Goal: Use online tool/utility: Utilize a website feature to perform a specific function

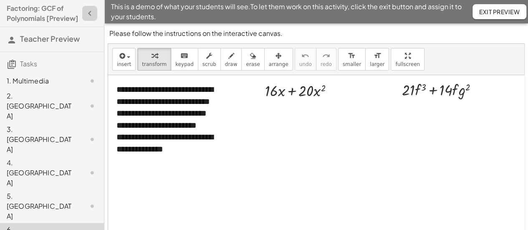
click at [85, 18] on icon "button" at bounding box center [90, 13] width 10 height 10
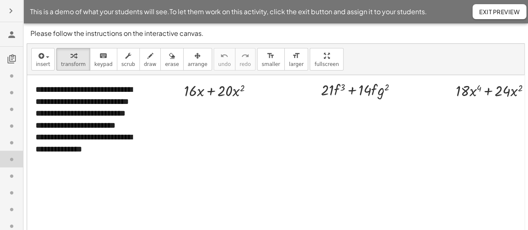
click at [11, 11] on icon "button" at bounding box center [11, 11] width 10 height 10
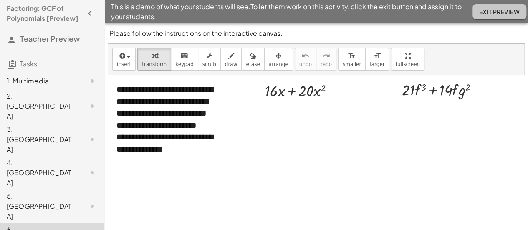
click at [501, 12] on span "Exit Preview" at bounding box center [500, 12] width 41 height 8
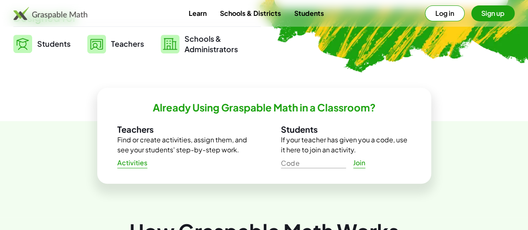
scroll to position [221, 0]
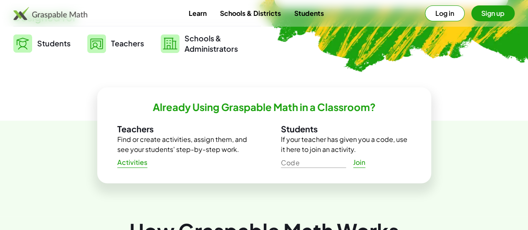
click at [106, 45] on img at bounding box center [96, 43] width 19 height 19
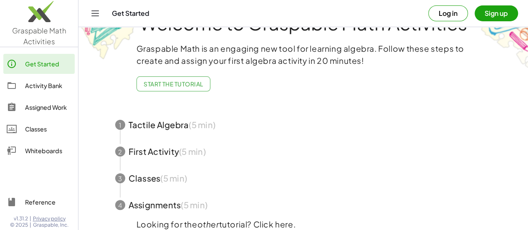
scroll to position [31, 0]
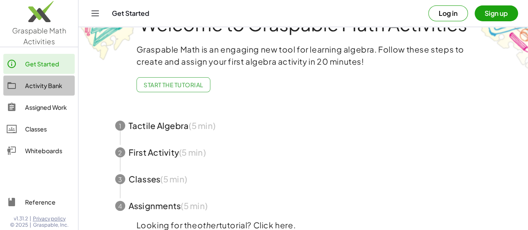
click at [48, 85] on div "Activity Bank" at bounding box center [48, 86] width 46 height 10
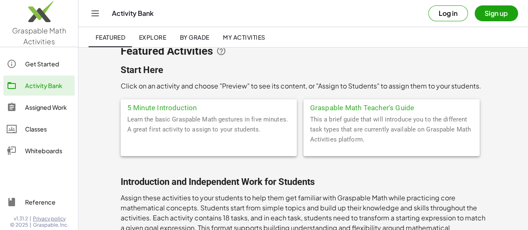
scroll to position [15, 0]
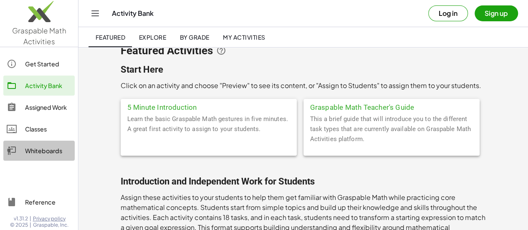
click at [46, 150] on div "Whiteboards" at bounding box center [48, 151] width 46 height 10
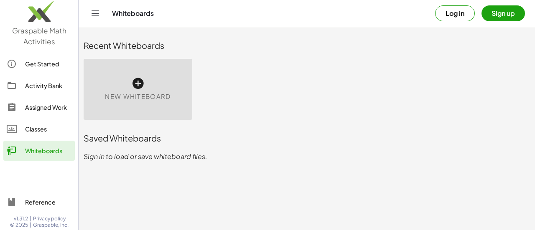
click at [119, 95] on span "New Whiteboard" at bounding box center [138, 97] width 66 height 10
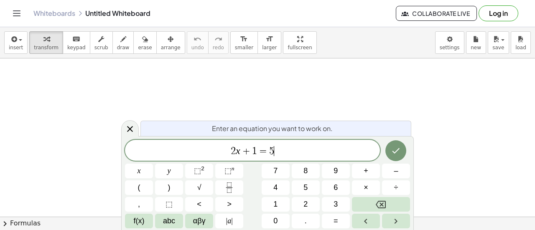
click at [282, 154] on span "2 x + 1 = 5 ​" at bounding box center [252, 151] width 255 height 12
click at [128, 132] on icon at bounding box center [130, 129] width 10 height 10
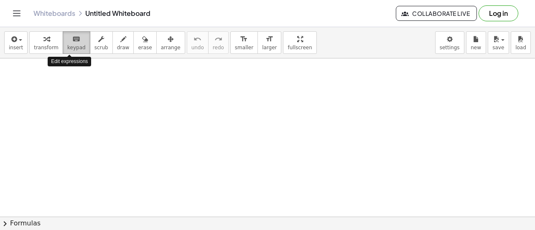
click at [70, 48] on span "keypad" at bounding box center [76, 48] width 18 height 6
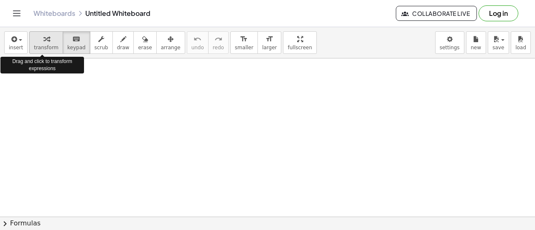
click at [38, 46] on span "transform" at bounding box center [46, 48] width 25 height 6
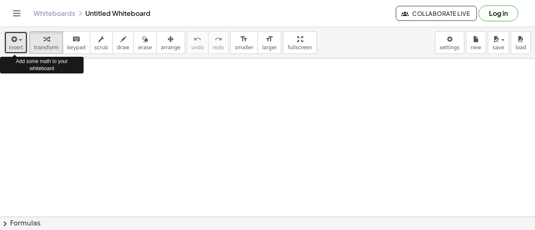
click at [13, 42] on icon "button" at bounding box center [14, 39] width 8 height 10
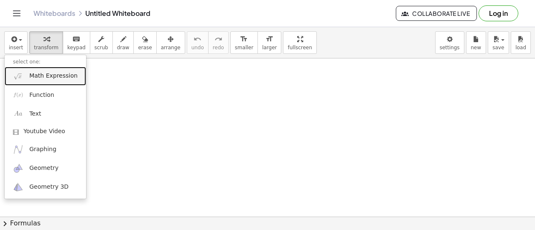
click at [32, 77] on span "Math Expression" at bounding box center [53, 76] width 48 height 8
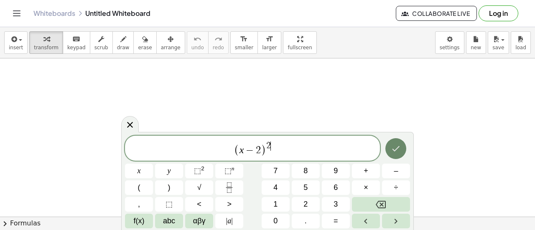
click at [396, 151] on icon "Done" at bounding box center [396, 149] width 10 height 10
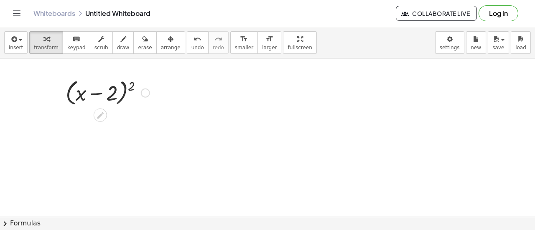
click at [146, 94] on div at bounding box center [145, 92] width 9 height 9
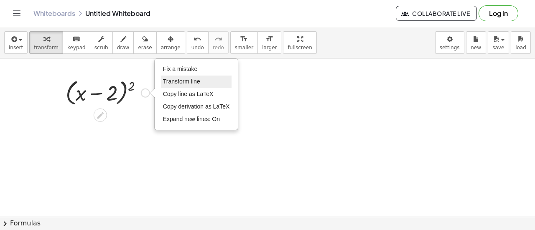
click at [184, 82] on span "Transform line" at bounding box center [181, 81] width 37 height 7
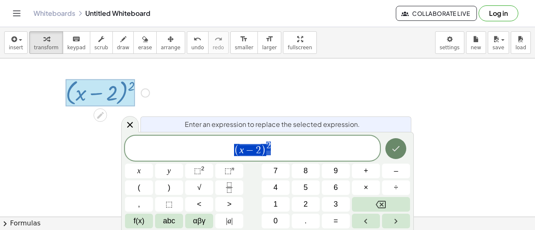
click at [396, 153] on icon "Done" at bounding box center [396, 149] width 10 height 10
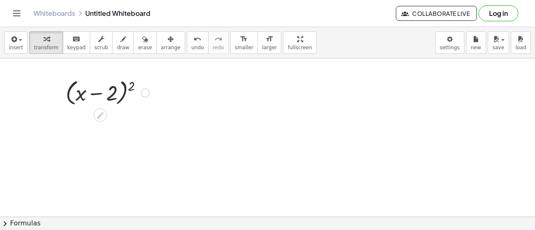
click at [99, 117] on icon at bounding box center [100, 115] width 7 height 7
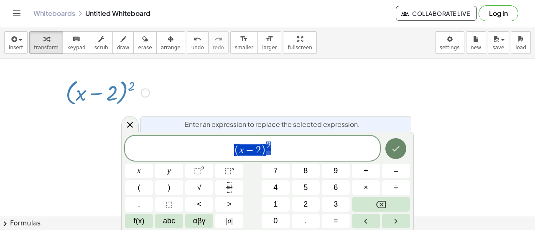
click at [395, 147] on icon "Done" at bounding box center [396, 149] width 10 height 10
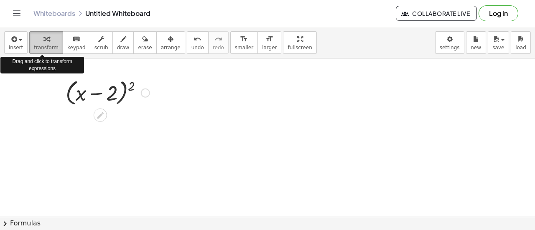
click at [45, 46] on span "transform" at bounding box center [46, 48] width 25 height 6
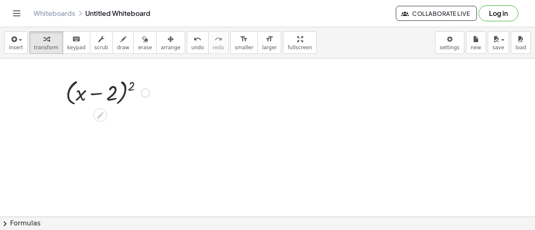
click at [97, 86] on div at bounding box center [107, 92] width 92 height 32
click at [142, 97] on div at bounding box center [107, 92] width 92 height 32
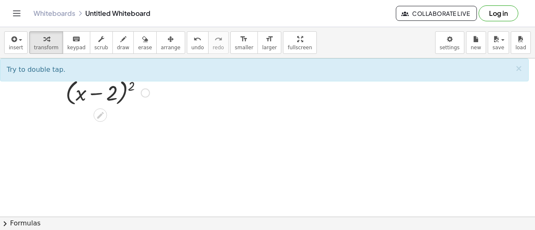
click at [111, 94] on div at bounding box center [107, 92] width 92 height 32
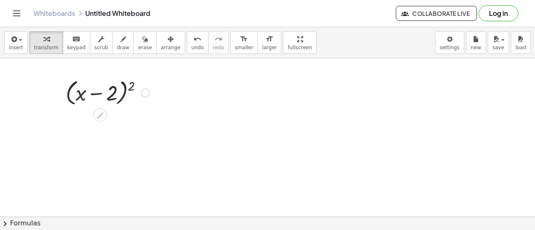
click at [130, 92] on div at bounding box center [107, 92] width 92 height 32
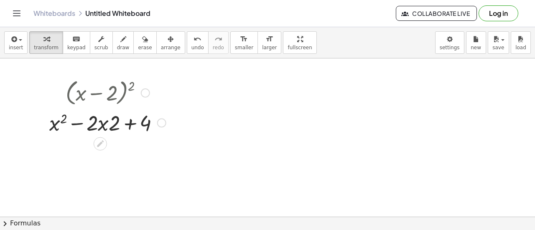
click at [109, 125] on div at bounding box center [107, 122] width 125 height 28
drag, startPoint x: 113, startPoint y: 126, endPoint x: 89, endPoint y: 126, distance: 23.4
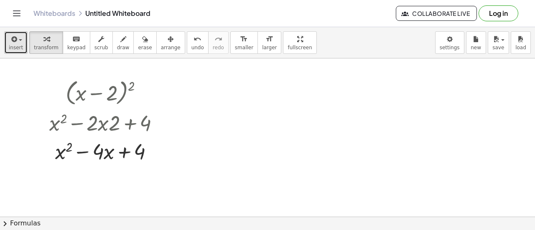
click at [19, 40] on span "button" at bounding box center [20, 40] width 3 height 2
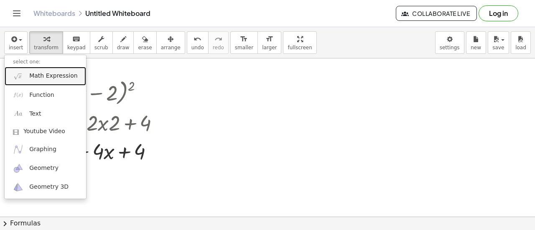
click at [44, 75] on span "Math Expression" at bounding box center [53, 76] width 48 height 8
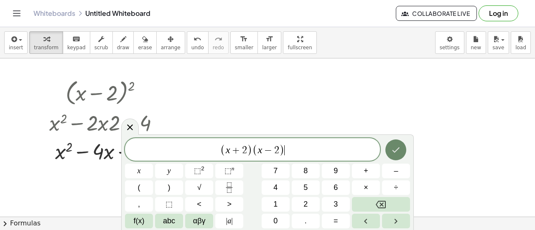
click at [400, 154] on icon "Done" at bounding box center [396, 150] width 10 height 10
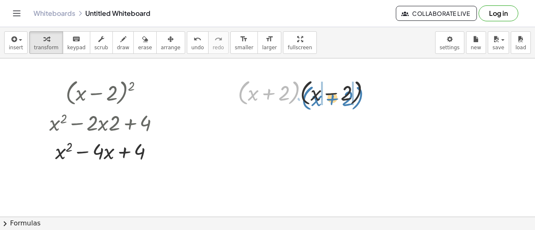
drag, startPoint x: 290, startPoint y: 91, endPoint x: 352, endPoint y: 91, distance: 61.8
click at [352, 91] on div at bounding box center [308, 92] width 148 height 32
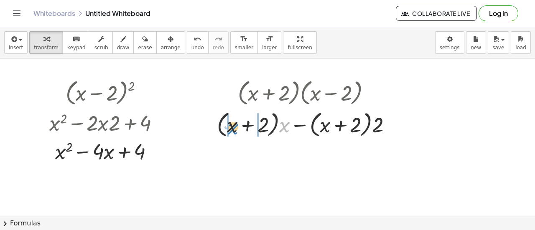
drag, startPoint x: 281, startPoint y: 126, endPoint x: 230, endPoint y: 128, distance: 51.4
click at [230, 128] on div at bounding box center [307, 124] width 189 height 32
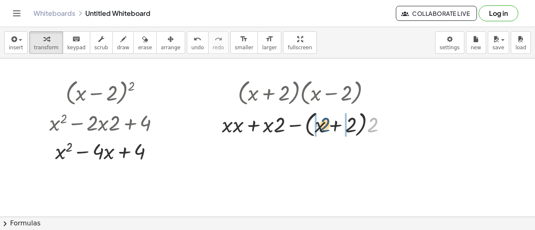
drag, startPoint x: 373, startPoint y: 126, endPoint x: 321, endPoint y: 126, distance: 52.6
click at [321, 126] on div at bounding box center [308, 124] width 180 height 32
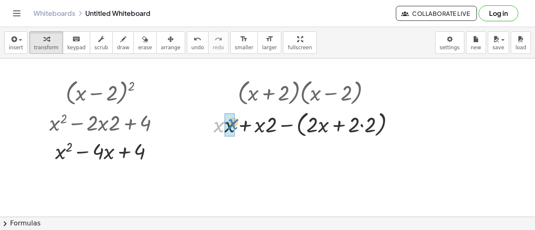
drag, startPoint x: 224, startPoint y: 126, endPoint x: 238, endPoint y: 123, distance: 14.5
click at [238, 123] on div at bounding box center [307, 124] width 196 height 32
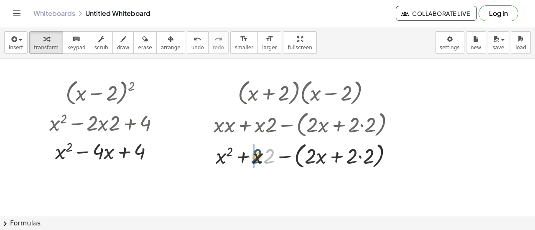
drag, startPoint x: 272, startPoint y: 157, endPoint x: 259, endPoint y: 157, distance: 12.5
click at [259, 157] on div at bounding box center [307, 156] width 196 height 32
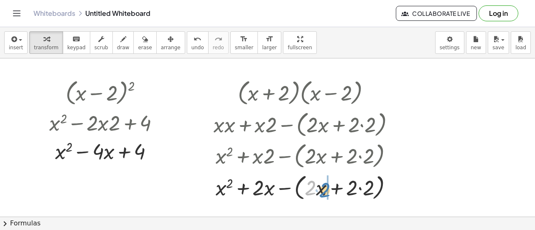
drag, startPoint x: 308, startPoint y: 188, endPoint x: 319, endPoint y: 191, distance: 10.8
click at [319, 191] on div at bounding box center [307, 187] width 196 height 32
drag, startPoint x: 351, startPoint y: 188, endPoint x: 367, endPoint y: 185, distance: 16.2
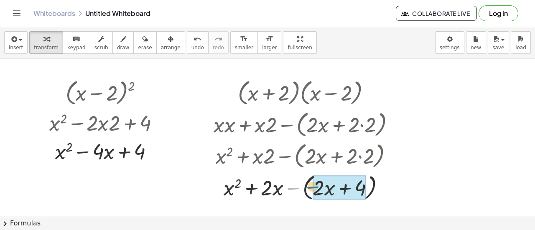
drag, startPoint x: 293, startPoint y: 187, endPoint x: 312, endPoint y: 186, distance: 18.8
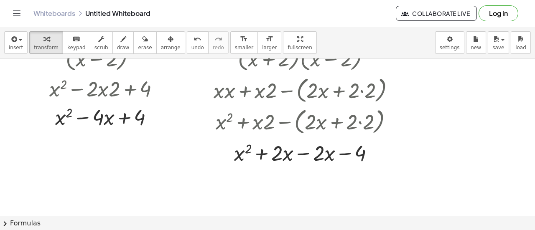
scroll to position [54, 0]
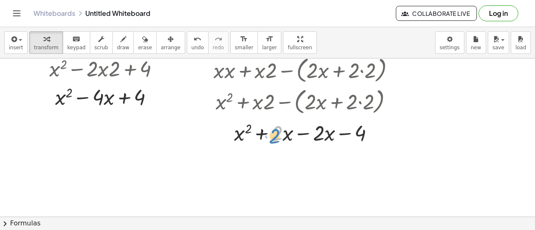
click at [277, 136] on div at bounding box center [307, 132] width 196 height 28
click at [259, 132] on div at bounding box center [307, 132] width 196 height 28
click at [303, 132] on div at bounding box center [307, 132] width 196 height 28
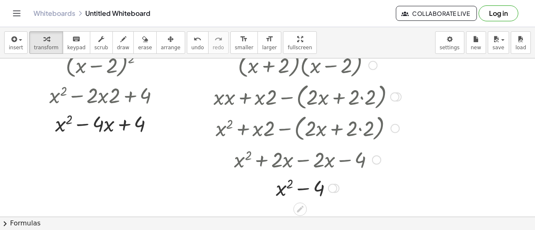
scroll to position [27, 0]
click at [142, 41] on icon "button" at bounding box center [145, 39] width 6 height 10
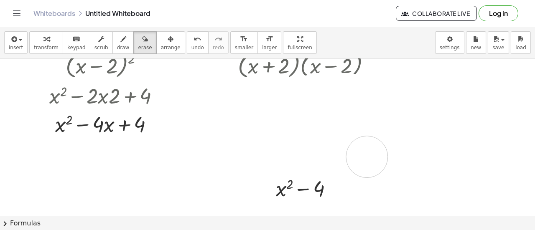
drag, startPoint x: 220, startPoint y: 97, endPoint x: 367, endPoint y: 155, distance: 158.3
click at [367, 155] on div at bounding box center [267, 190] width 535 height 318
drag, startPoint x: 394, startPoint y: 89, endPoint x: 231, endPoint y: 152, distance: 175.5
click at [231, 152] on div at bounding box center [267, 190] width 535 height 318
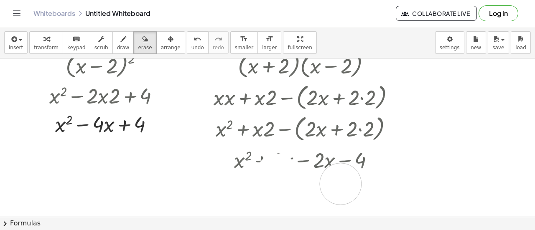
drag, startPoint x: 277, startPoint y: 174, endPoint x: 333, endPoint y: 185, distance: 57.1
click at [333, 185] on div at bounding box center [267, 190] width 535 height 318
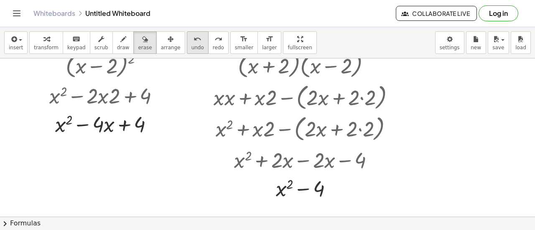
click at [191, 45] on span "undo" at bounding box center [197, 48] width 13 height 6
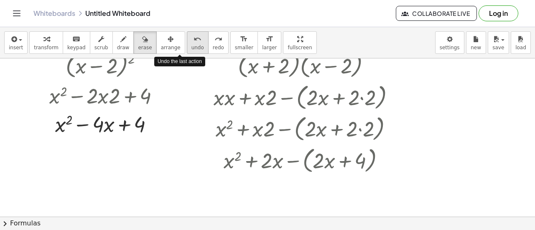
click at [191, 45] on span "undo" at bounding box center [197, 48] width 13 height 6
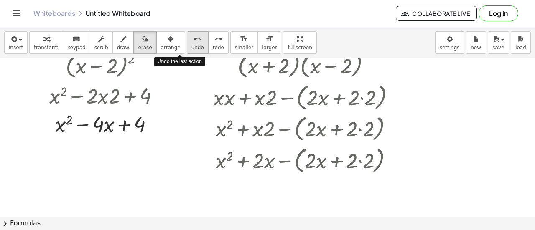
click at [191, 45] on span "undo" at bounding box center [197, 48] width 13 height 6
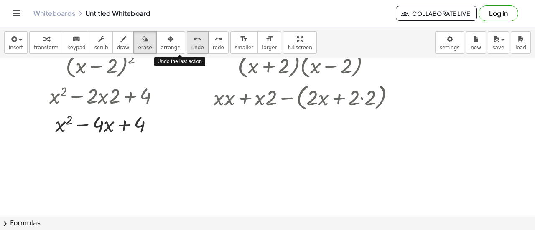
click at [191, 45] on span "undo" at bounding box center [197, 48] width 13 height 6
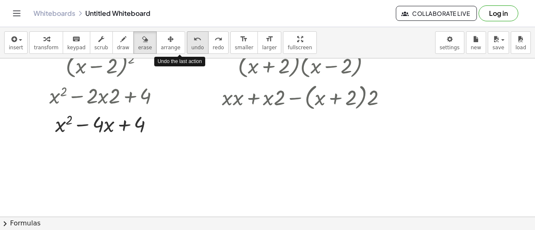
click at [191, 45] on span "undo" at bounding box center [197, 48] width 13 height 6
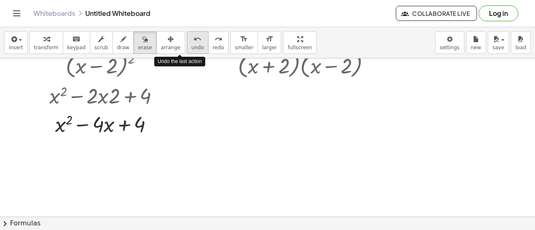
click at [191, 45] on span "undo" at bounding box center [197, 48] width 13 height 6
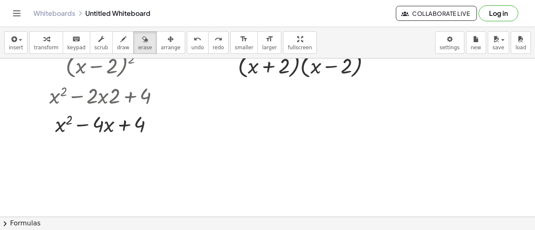
scroll to position [0, 0]
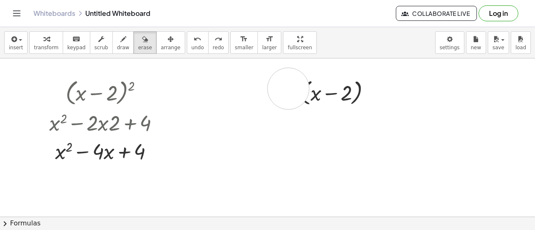
drag, startPoint x: 245, startPoint y: 83, endPoint x: 269, endPoint y: 92, distance: 25.8
click at [270, 91] on div at bounding box center [267, 217] width 535 height 318
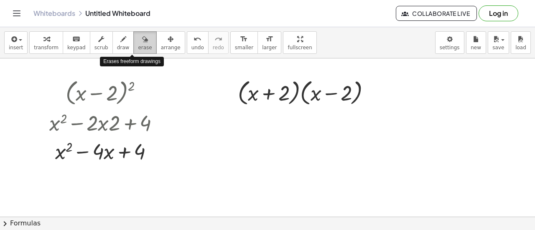
click at [142, 42] on icon "button" at bounding box center [145, 39] width 6 height 10
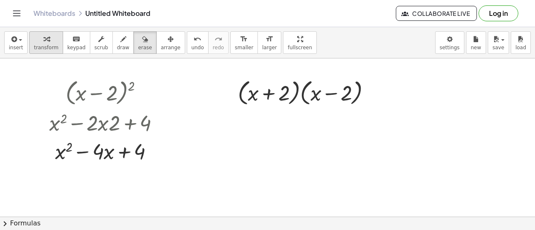
click at [38, 47] on span "transform" at bounding box center [46, 48] width 25 height 6
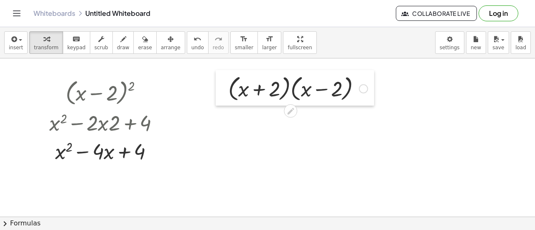
drag, startPoint x: 230, startPoint y: 92, endPoint x: 221, endPoint y: 88, distance: 10.7
click at [221, 88] on div at bounding box center [222, 88] width 13 height 36
click at [239, 93] on div at bounding box center [298, 88] width 148 height 32
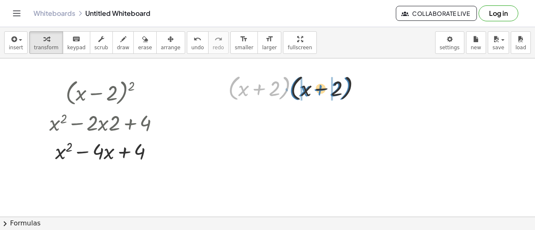
drag, startPoint x: 237, startPoint y: 77, endPoint x: 298, endPoint y: 77, distance: 61.0
click at [298, 77] on div at bounding box center [298, 88] width 148 height 32
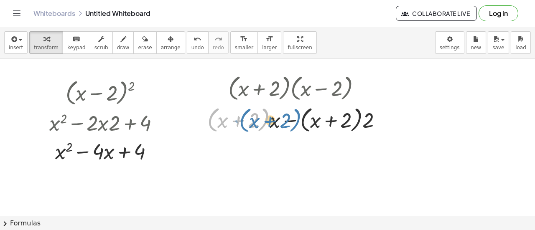
drag, startPoint x: 263, startPoint y: 122, endPoint x: 295, endPoint y: 122, distance: 31.8
click at [295, 122] on div at bounding box center [297, 119] width 189 height 32
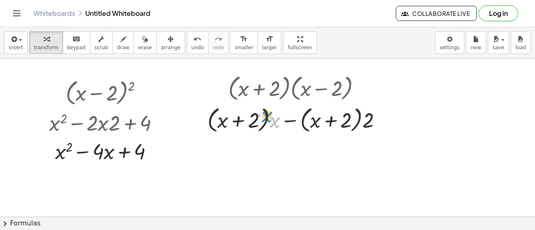
drag, startPoint x: 274, startPoint y: 122, endPoint x: 267, endPoint y: 117, distance: 9.3
click at [267, 117] on div at bounding box center [297, 119] width 189 height 32
drag, startPoint x: 274, startPoint y: 120, endPoint x: 244, endPoint y: 124, distance: 29.9
click at [244, 124] on div at bounding box center [297, 119] width 189 height 32
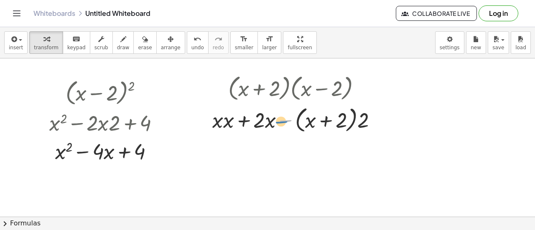
drag, startPoint x: 282, startPoint y: 120, endPoint x: 277, endPoint y: 121, distance: 4.4
click at [277, 121] on div at bounding box center [298, 119] width 180 height 32
drag, startPoint x: 364, startPoint y: 118, endPoint x: 311, endPoint y: 118, distance: 53.1
click at [311, 118] on div at bounding box center [298, 119] width 180 height 32
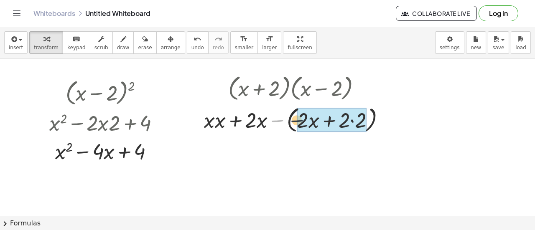
drag, startPoint x: 275, startPoint y: 120, endPoint x: 299, endPoint y: 120, distance: 23.4
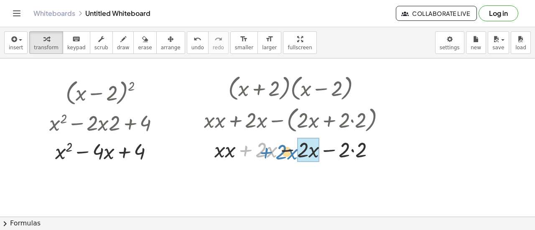
drag, startPoint x: 244, startPoint y: 151, endPoint x: 246, endPoint y: 155, distance: 4.9
click at [250, 153] on div at bounding box center [298, 149] width 196 height 28
click at [287, 149] on div at bounding box center [298, 149] width 196 height 28
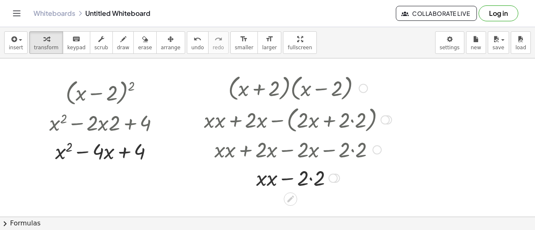
click at [266, 181] on div at bounding box center [298, 177] width 196 height 28
click at [271, 181] on div at bounding box center [298, 177] width 196 height 28
click at [316, 179] on div at bounding box center [298, 177] width 196 height 28
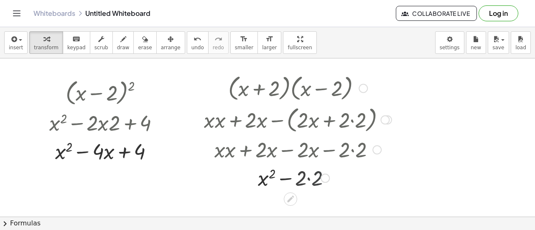
click at [316, 179] on div at bounding box center [298, 177] width 196 height 28
click at [398, 82] on div at bounding box center [267, 217] width 535 height 318
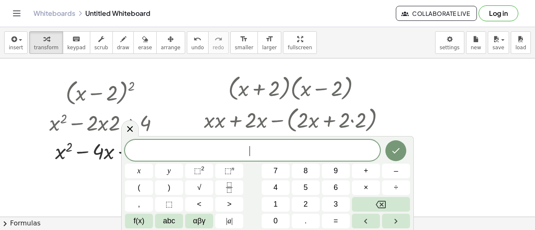
click at [398, 82] on div at bounding box center [267, 217] width 535 height 318
click at [399, 151] on icon "Done" at bounding box center [396, 150] width 10 height 10
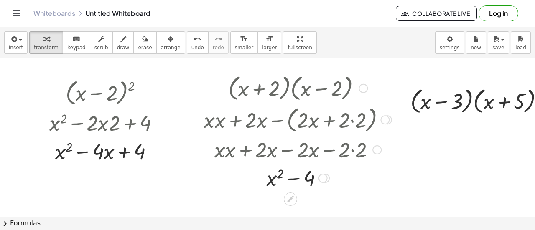
drag, startPoint x: 467, startPoint y: 166, endPoint x: 350, endPoint y: 173, distance: 117.2
click at [350, 173] on div "( + x − 2 ) 2 + x 2 − · 2 · x · 2 + 4 + x 2 − · · x + 4 4 · ( + x + 2 ) · ( + x…" at bounding box center [279, 217] width 558 height 318
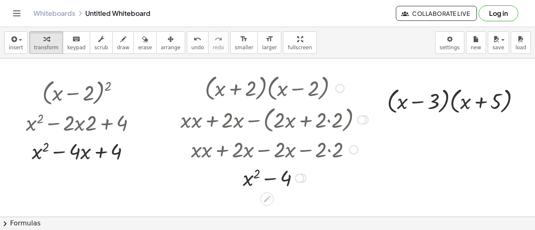
scroll to position [0, 30]
click at [440, 137] on div at bounding box center [256, 217] width 558 height 318
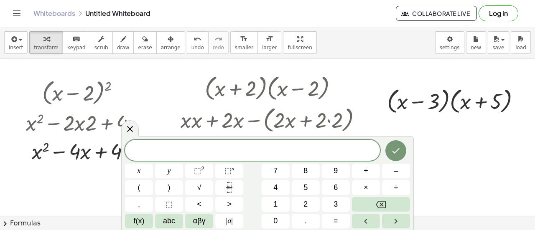
click at [444, 134] on div at bounding box center [256, 217] width 558 height 318
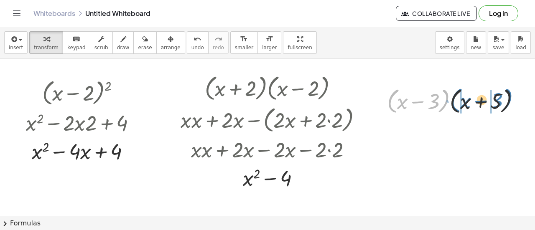
drag, startPoint x: 389, startPoint y: 89, endPoint x: 452, endPoint y: 89, distance: 62.7
click at [452, 89] on div at bounding box center [457, 101] width 148 height 32
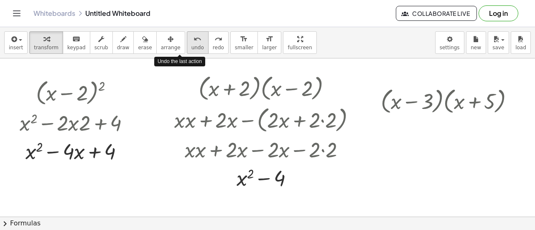
click at [193, 39] on icon "undo" at bounding box center [197, 39] width 8 height 10
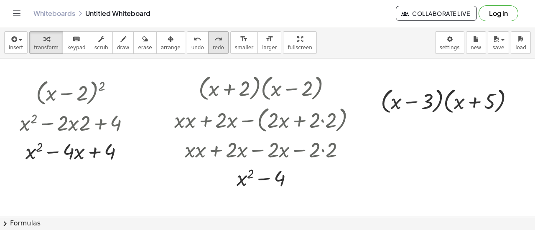
click at [213, 39] on div "redo" at bounding box center [218, 39] width 11 height 10
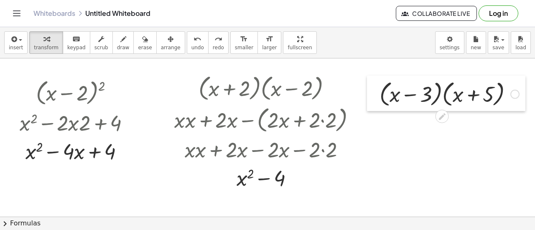
drag, startPoint x: 379, startPoint y: 86, endPoint x: 378, endPoint y: 77, distance: 9.3
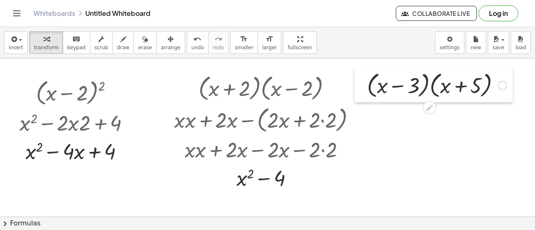
drag, startPoint x: 374, startPoint y: 85, endPoint x: 362, endPoint y: 78, distance: 13.8
click at [362, 78] on div at bounding box center [360, 85] width 13 height 36
drag, startPoint x: 311, startPoint y: 84, endPoint x: 273, endPoint y: 85, distance: 37.6
click at [272, 85] on div at bounding box center [268, 88] width 196 height 32
click at [183, 76] on div at bounding box center [268, 88] width 196 height 32
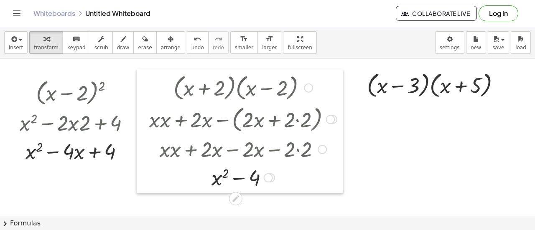
drag, startPoint x: 167, startPoint y: 104, endPoint x: 142, endPoint y: 104, distance: 25.1
click at [142, 104] on div at bounding box center [143, 131] width 13 height 124
click at [371, 80] on div at bounding box center [437, 85] width 148 height 32
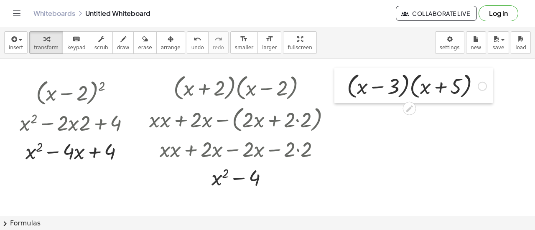
drag, startPoint x: 365, startPoint y: 92, endPoint x: 345, endPoint y: 93, distance: 20.1
click at [345, 93] on div at bounding box center [340, 86] width 13 height 36
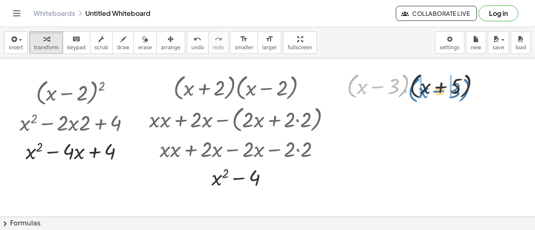
drag, startPoint x: 400, startPoint y: 97, endPoint x: 461, endPoint y: 101, distance: 61.1
click at [461, 101] on div "· ( + x − 3 ) · ( + x − 3 ) · ( + x + 5 )" at bounding box center [413, 86] width 158 height 36
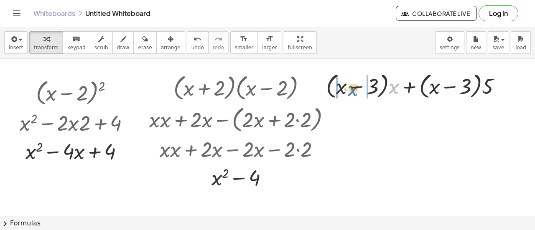
drag, startPoint x: 393, startPoint y: 90, endPoint x: 352, endPoint y: 92, distance: 41.0
click at [352, 92] on div at bounding box center [417, 86] width 190 height 32
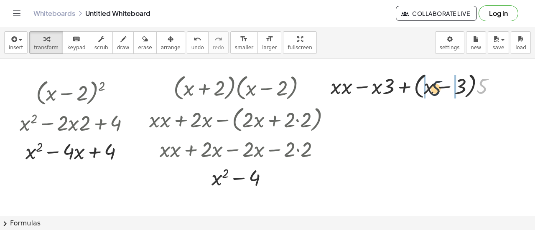
drag, startPoint x: 485, startPoint y: 88, endPoint x: 435, endPoint y: 90, distance: 49.3
click at [435, 90] on div at bounding box center [416, 86] width 180 height 32
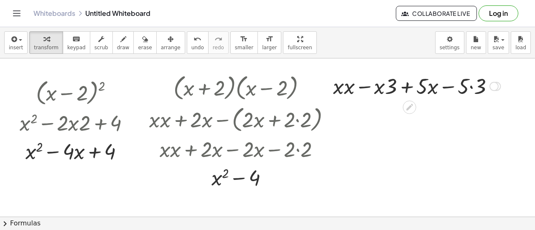
click at [344, 91] on div at bounding box center [416, 85] width 175 height 28
click at [344, 91] on div at bounding box center [416, 85] width 172 height 28
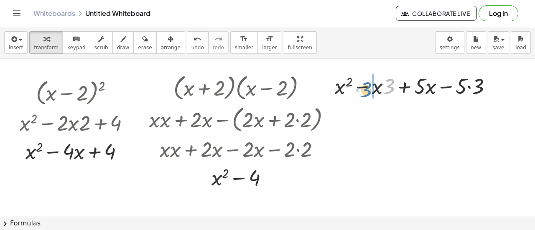
drag, startPoint x: 386, startPoint y: 92, endPoint x: 363, endPoint y: 96, distance: 23.2
click at [363, 96] on div at bounding box center [416, 85] width 172 height 28
click at [478, 85] on div at bounding box center [416, 85] width 172 height 28
click at [478, 85] on div at bounding box center [416, 85] width 162 height 28
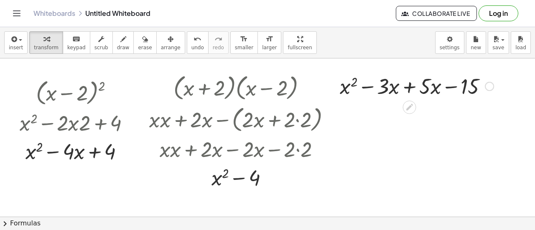
click at [410, 86] on div at bounding box center [416, 85] width 162 height 28
click at [410, 86] on div at bounding box center [416, 85] width 120 height 28
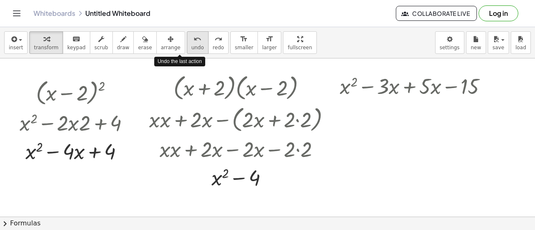
click at [187, 43] on button "undo undo" at bounding box center [198, 42] width 22 height 23
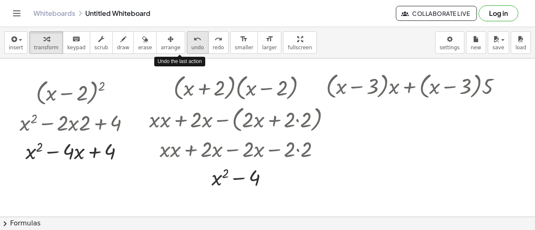
click at [187, 43] on button "undo undo" at bounding box center [198, 42] width 22 height 23
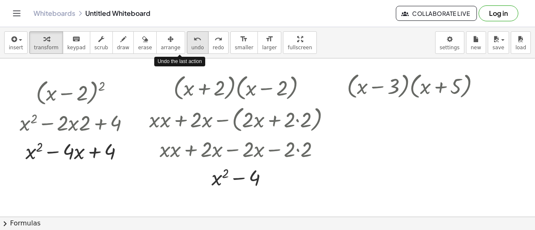
click at [187, 43] on button "undo undo" at bounding box center [198, 42] width 22 height 23
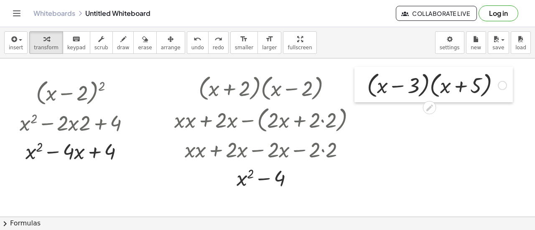
click at [366, 86] on div at bounding box center [360, 85] width 13 height 36
drag, startPoint x: 397, startPoint y: 80, endPoint x: 431, endPoint y: 129, distance: 59.1
click at [431, 129] on div at bounding box center [261, 217] width 582 height 318
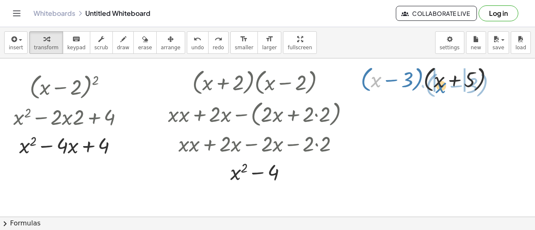
drag, startPoint x: 374, startPoint y: 81, endPoint x: 439, endPoint y: 87, distance: 65.0
click at [439, 87] on div at bounding box center [430, 79] width 148 height 32
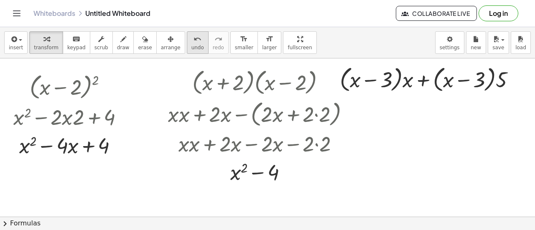
click at [191, 45] on span "undo" at bounding box center [197, 48] width 13 height 6
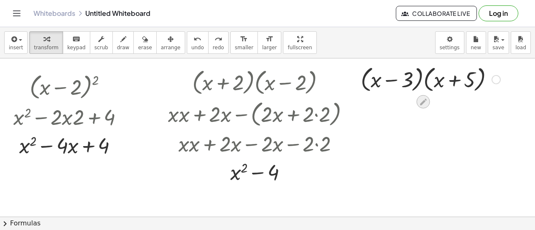
click at [423, 100] on icon at bounding box center [423, 102] width 7 height 7
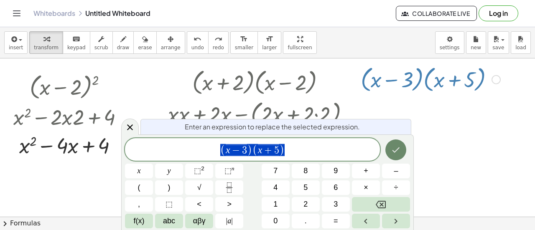
click at [398, 150] on icon "Done" at bounding box center [396, 149] width 8 height 5
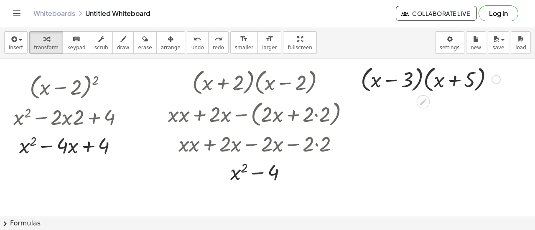
click at [493, 79] on div at bounding box center [495, 79] width 9 height 9
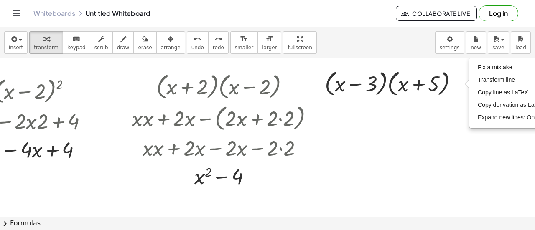
scroll to position [2, 72]
click at [496, 80] on span "Transform line" at bounding box center [496, 79] width 37 height 7
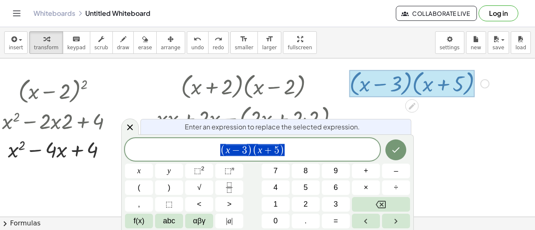
scroll to position [2, 53]
click at [454, 78] on div at bounding box center [411, 84] width 125 height 28
click at [453, 142] on div at bounding box center [244, 216] width 582 height 318
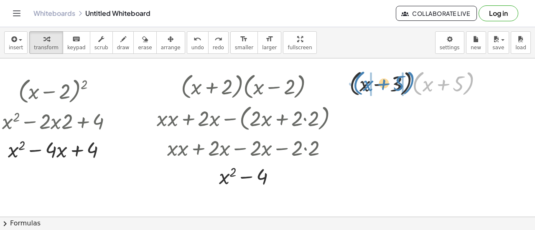
drag, startPoint x: 460, startPoint y: 92, endPoint x: 401, endPoint y: 91, distance: 58.9
click at [401, 91] on div at bounding box center [419, 83] width 148 height 32
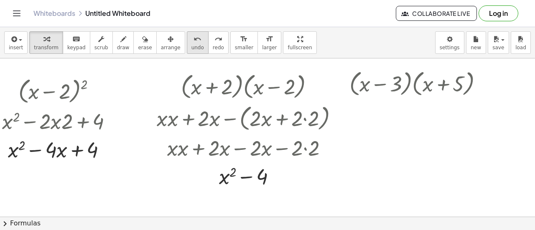
click at [191, 46] on span "undo" at bounding box center [197, 48] width 13 height 6
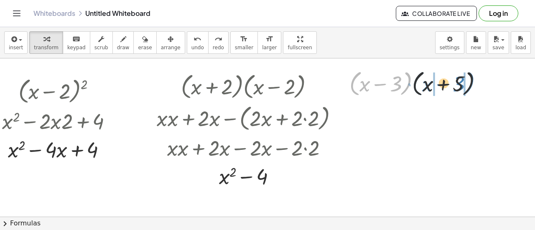
drag, startPoint x: 401, startPoint y: 73, endPoint x: 464, endPoint y: 73, distance: 62.7
click at [464, 73] on div at bounding box center [419, 83] width 148 height 32
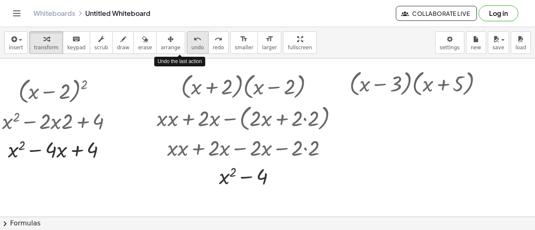
click at [191, 45] on span "undo" at bounding box center [197, 48] width 13 height 6
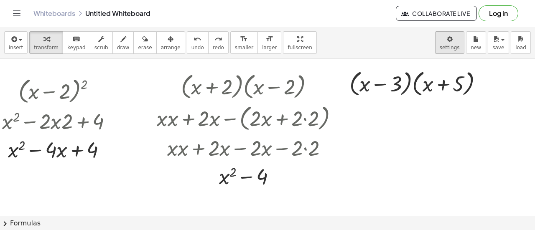
click at [454, 43] on body "Graspable Math Activities Get Started Activity Bank Assigned Work Classes White…" at bounding box center [267, 115] width 535 height 230
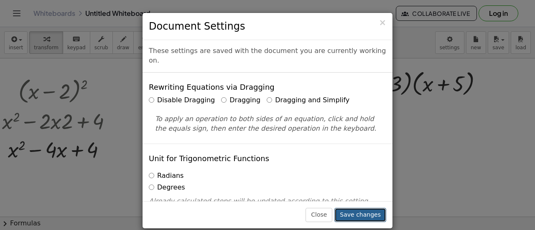
click at [363, 215] on button "Save changes" at bounding box center [360, 215] width 52 height 14
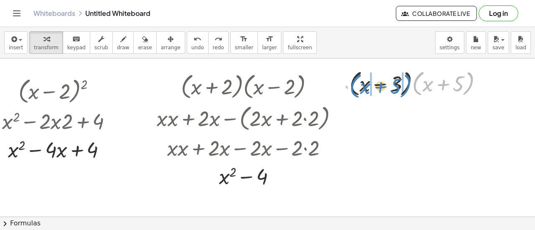
drag, startPoint x: 409, startPoint y: 89, endPoint x: 348, endPoint y: 92, distance: 61.5
click at [348, 92] on div at bounding box center [419, 83] width 148 height 32
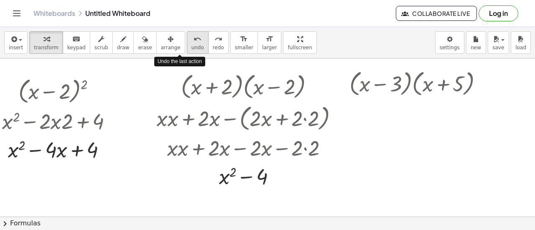
click at [191, 45] on span "undo" at bounding box center [197, 48] width 13 height 6
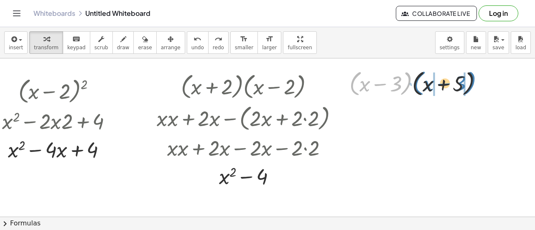
drag, startPoint x: 399, startPoint y: 90, endPoint x: 462, endPoint y: 89, distance: 63.9
click at [462, 89] on div at bounding box center [419, 83] width 148 height 32
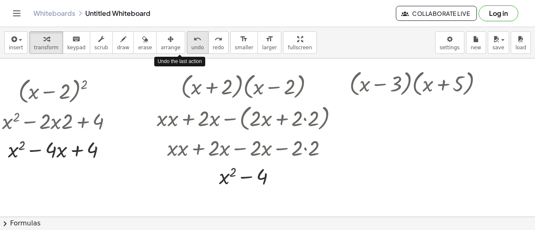
click at [193, 41] on icon "undo" at bounding box center [197, 39] width 8 height 10
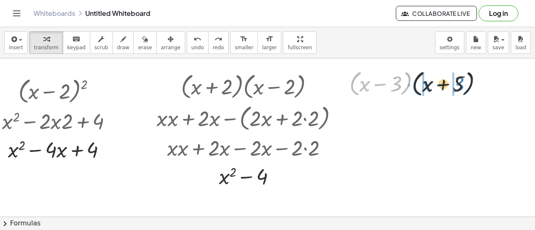
drag, startPoint x: 352, startPoint y: 75, endPoint x: 414, endPoint y: 75, distance: 62.3
click at [414, 75] on div at bounding box center [419, 83] width 148 height 32
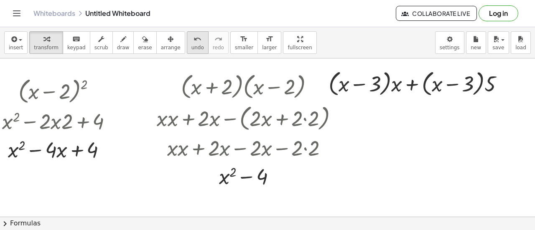
click at [191, 45] on span "undo" at bounding box center [197, 48] width 13 height 6
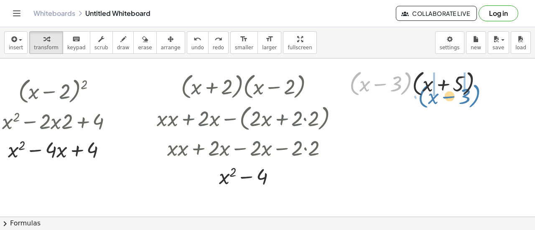
drag, startPoint x: 346, startPoint y: 82, endPoint x: 414, endPoint y: 95, distance: 69.7
click at [414, 95] on div at bounding box center [419, 83] width 148 height 32
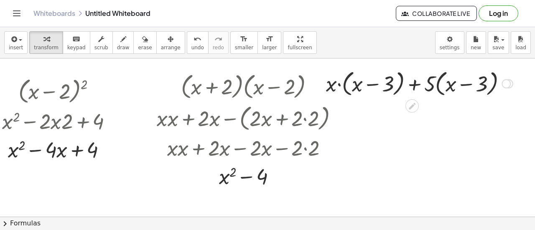
click at [323, 85] on div at bounding box center [419, 83] width 195 height 32
click at [333, 85] on div at bounding box center [419, 83] width 195 height 32
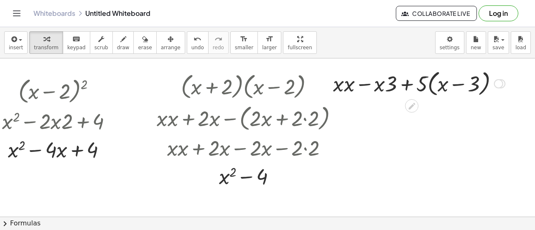
click at [418, 86] on div at bounding box center [419, 83] width 180 height 32
drag, startPoint x: 417, startPoint y: 84, endPoint x: 458, endPoint y: 87, distance: 40.6
click at [458, 87] on div at bounding box center [419, 83] width 180 height 32
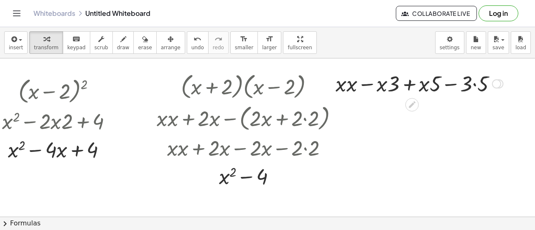
click at [338, 87] on div at bounding box center [418, 83] width 175 height 28
click at [346, 86] on div at bounding box center [418, 83] width 175 height 28
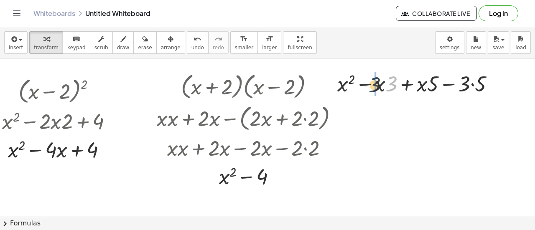
drag, startPoint x: 388, startPoint y: 87, endPoint x: 371, endPoint y: 88, distance: 17.1
click at [371, 88] on div at bounding box center [419, 83] width 172 height 28
click at [466, 86] on div at bounding box center [419, 83] width 172 height 28
click at [466, 86] on div at bounding box center [419, 83] width 162 height 28
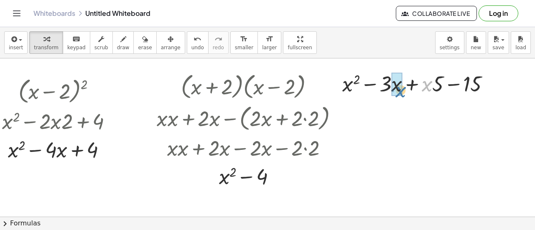
drag, startPoint x: 425, startPoint y: 84, endPoint x: 399, endPoint y: 90, distance: 27.0
click at [399, 90] on div at bounding box center [419, 83] width 162 height 28
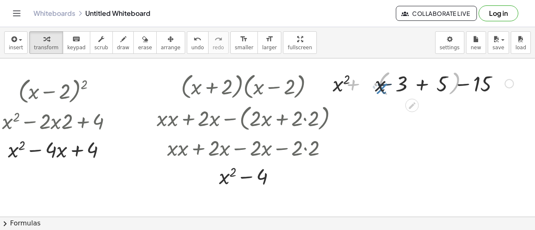
click at [399, 90] on div at bounding box center [419, 83] width 196 height 30
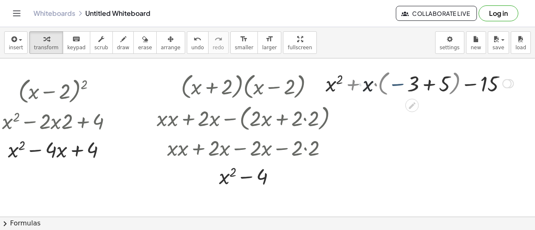
click at [399, 90] on div at bounding box center [419, 83] width 196 height 30
drag, startPoint x: 360, startPoint y: 89, endPoint x: 406, endPoint y: 86, distance: 46.9
click at [406, 86] on div at bounding box center [419, 83] width 196 height 30
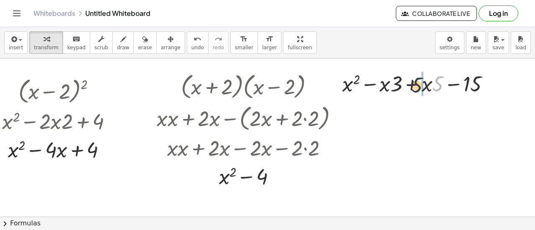
drag, startPoint x: 429, startPoint y: 85, endPoint x: 408, endPoint y: 86, distance: 21.3
click at [408, 86] on div at bounding box center [419, 83] width 162 height 28
drag, startPoint x: 390, startPoint y: 88, endPoint x: 374, endPoint y: 89, distance: 15.5
click at [404, 86] on div at bounding box center [419, 83] width 162 height 28
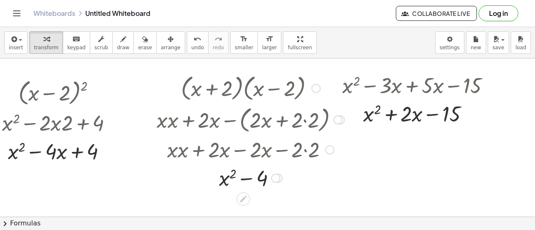
scroll to position [0, 53]
click at [502, 82] on div at bounding box center [244, 217] width 582 height 318
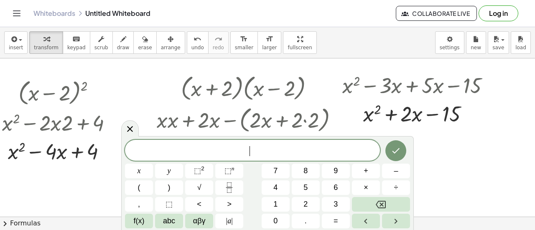
click at [503, 106] on div at bounding box center [244, 217] width 582 height 318
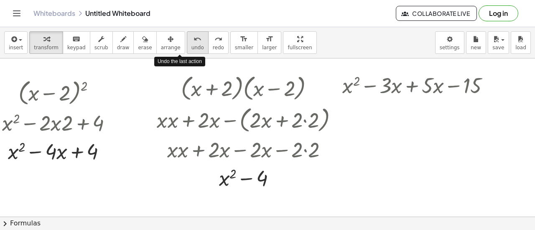
click at [191, 49] on span "undo" at bounding box center [197, 48] width 13 height 6
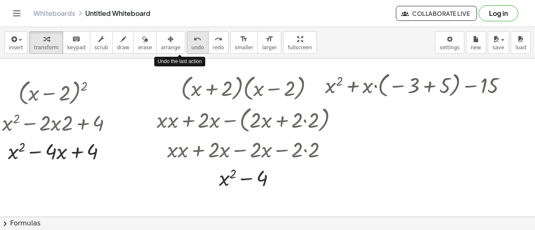
click at [191, 49] on span "undo" at bounding box center [197, 48] width 13 height 6
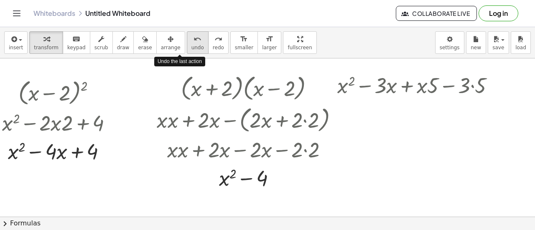
click at [191, 49] on span "undo" at bounding box center [197, 48] width 13 height 6
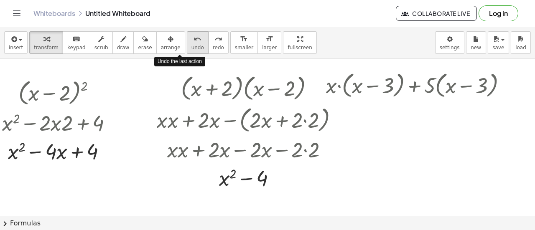
click at [191, 49] on span "undo" at bounding box center [197, 48] width 13 height 6
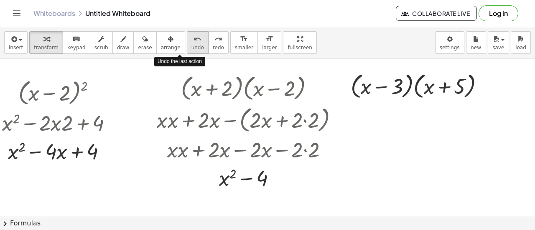
click at [191, 45] on span "undo" at bounding box center [197, 48] width 13 height 6
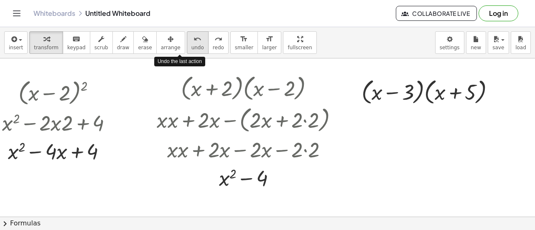
click at [191, 45] on span "undo" at bounding box center [197, 48] width 13 height 6
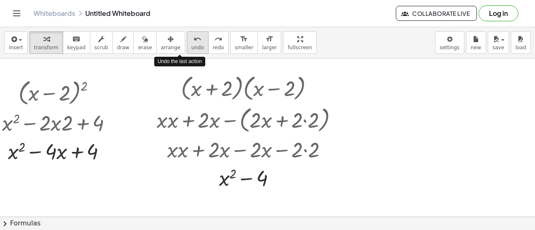
click at [191, 45] on span "undo" at bounding box center [197, 48] width 13 height 6
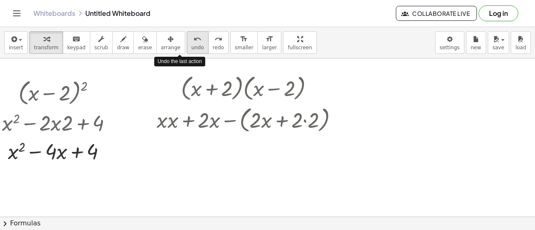
click at [191, 45] on span "undo" at bounding box center [197, 48] width 13 height 6
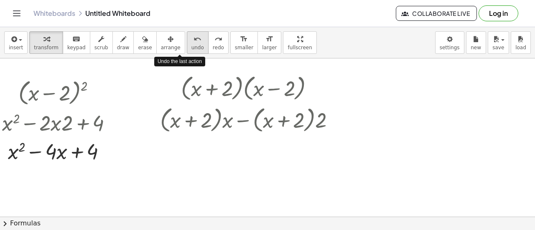
click at [191, 45] on span "undo" at bounding box center [197, 48] width 13 height 6
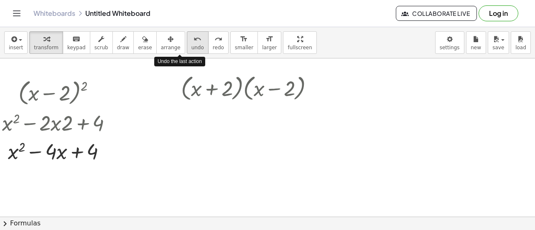
click at [191, 45] on span "undo" at bounding box center [197, 48] width 13 height 6
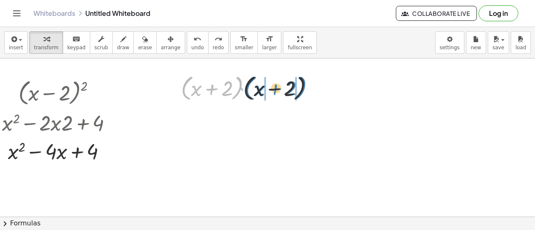
drag, startPoint x: 180, startPoint y: 96, endPoint x: 243, endPoint y: 96, distance: 63.5
click at [243, 96] on div at bounding box center [251, 88] width 148 height 32
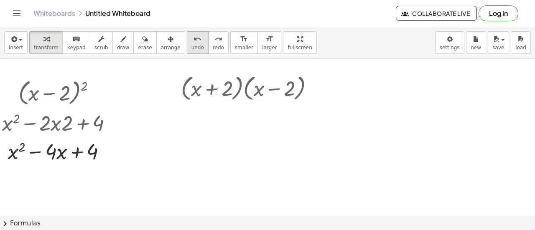
click at [191, 45] on span "undo" at bounding box center [197, 48] width 13 height 6
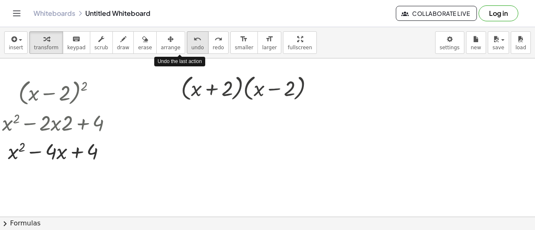
click at [191, 45] on span "undo" at bounding box center [197, 48] width 13 height 6
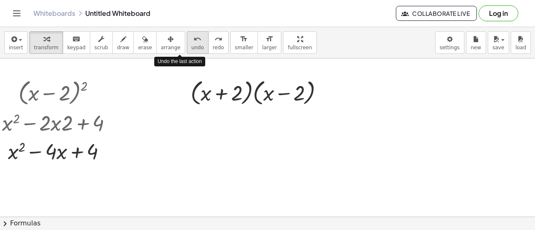
click at [191, 45] on span "undo" at bounding box center [197, 48] width 13 height 6
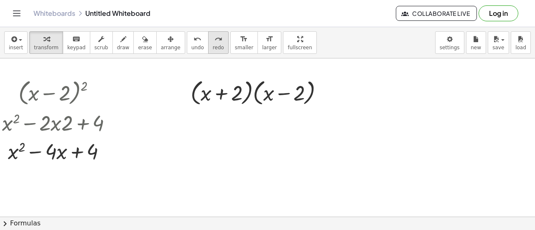
click at [213, 43] on div "redo" at bounding box center [218, 39] width 11 height 10
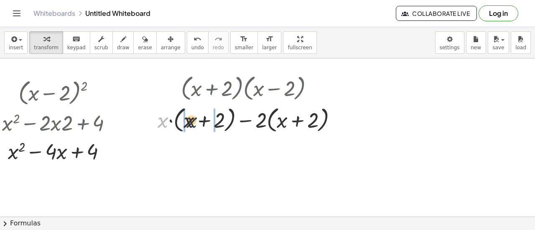
drag, startPoint x: 155, startPoint y: 123, endPoint x: 185, endPoint y: 123, distance: 30.1
click at [185, 123] on div at bounding box center [250, 119] width 194 height 32
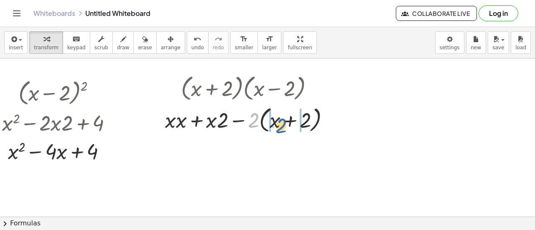
drag, startPoint x: 244, startPoint y: 121, endPoint x: 272, endPoint y: 126, distance: 28.1
click at [272, 126] on div at bounding box center [251, 119] width 180 height 32
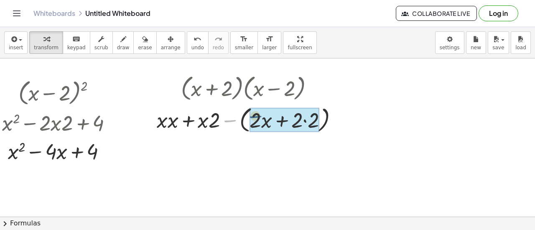
drag, startPoint x: 237, startPoint y: 118, endPoint x: 249, endPoint y: 117, distance: 12.1
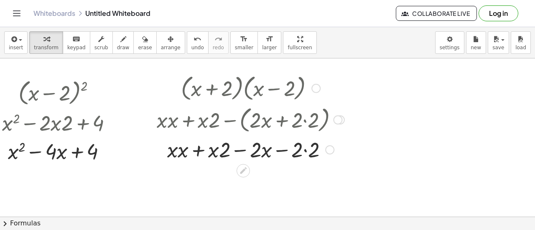
click at [170, 152] on div at bounding box center [250, 149] width 196 height 28
drag, startPoint x: 174, startPoint y: 152, endPoint x: 168, endPoint y: 152, distance: 6.3
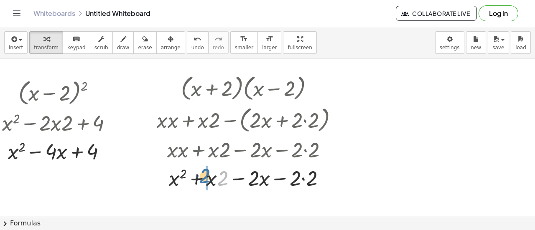
drag, startPoint x: 213, startPoint y: 182, endPoint x: 196, endPoint y: 179, distance: 17.7
click at [196, 179] on div at bounding box center [250, 177] width 196 height 28
click at [235, 180] on div at bounding box center [250, 177] width 196 height 28
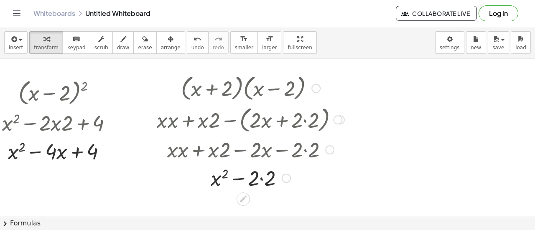
click at [254, 182] on div at bounding box center [250, 177] width 196 height 28
click at [358, 83] on div at bounding box center [244, 217] width 582 height 318
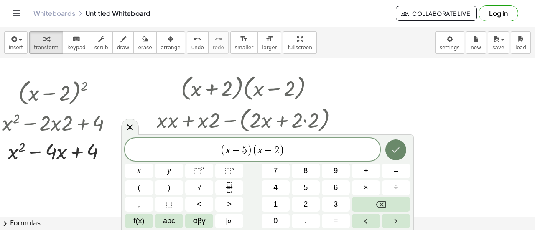
click at [386, 154] on button "Done" at bounding box center [395, 150] width 21 height 21
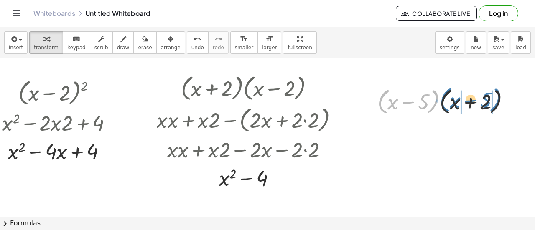
drag, startPoint x: 428, startPoint y: 91, endPoint x: 490, endPoint y: 90, distance: 62.7
click at [490, 90] on div at bounding box center [446, 101] width 147 height 32
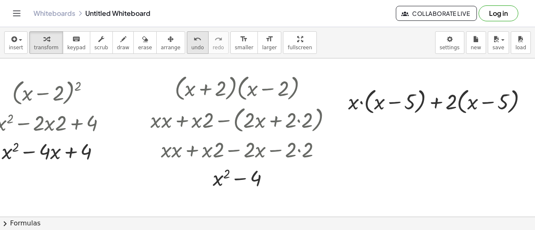
click at [191, 46] on span "undo" at bounding box center [197, 48] width 13 height 6
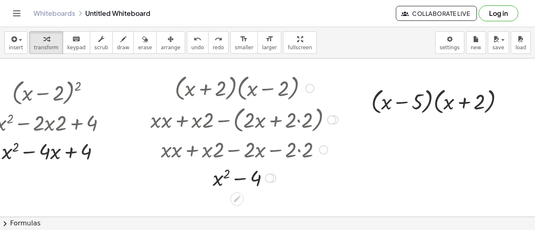
drag, startPoint x: 366, startPoint y: 133, endPoint x: 302, endPoint y: 132, distance: 63.1
click at [302, 132] on div "( + x − 2 ) 2 + x 2 − · 2 · x · 2 + 4 + x 2 − · · x + 4 4 · ( + x + 2 ) · ( + x…" at bounding box center [244, 217] width 595 height 318
drag, startPoint x: 409, startPoint y: 140, endPoint x: 456, endPoint y: 159, distance: 51.4
click at [456, 159] on div "( + x − 2 ) 2 + x 2 − · 2 · x · 2 + 4 + x 2 − · · x + 4 4 · ( + x + 2 ) · ( + x…" at bounding box center [244, 217] width 595 height 318
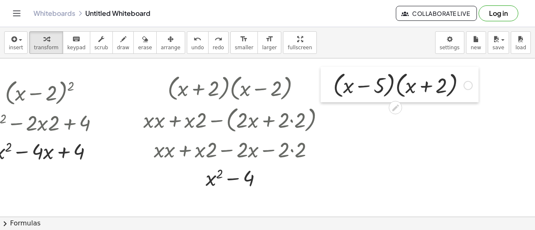
drag, startPoint x: 350, startPoint y: 84, endPoint x: 319, endPoint y: 68, distance: 34.9
click at [320, 68] on div at bounding box center [326, 85] width 13 height 36
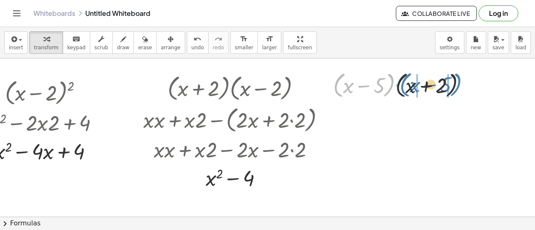
drag, startPoint x: 330, startPoint y: 91, endPoint x: 397, endPoint y: 91, distance: 66.8
click at [397, 91] on div at bounding box center [402, 85] width 147 height 32
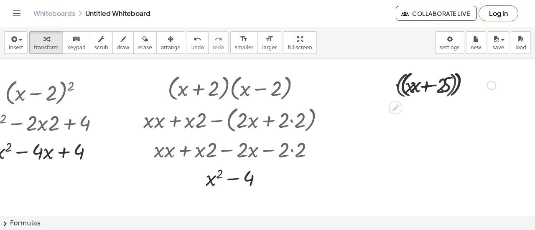
click at [397, 91] on div at bounding box center [403, 85] width 194 height 32
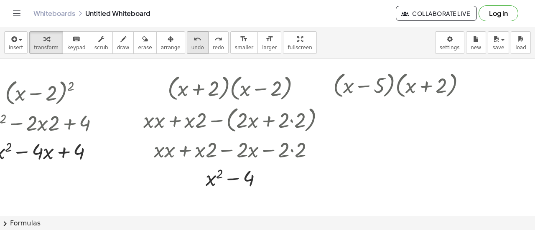
click at [191, 46] on span "undo" at bounding box center [197, 48] width 13 height 6
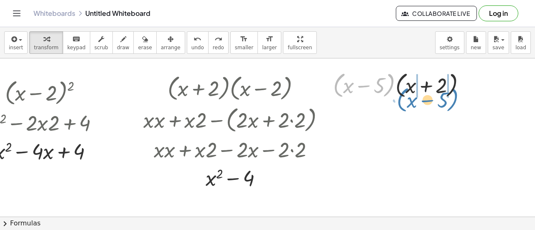
drag, startPoint x: 332, startPoint y: 93, endPoint x: 395, endPoint y: 107, distance: 65.2
click at [395, 107] on div "( + x − 2 ) 2 + x 2 − · 2 · x · 2 + 4 + x 2 − · · x + 4 4 · ( + x + 2 ) · ( + x…" at bounding box center [236, 217] width 595 height 318
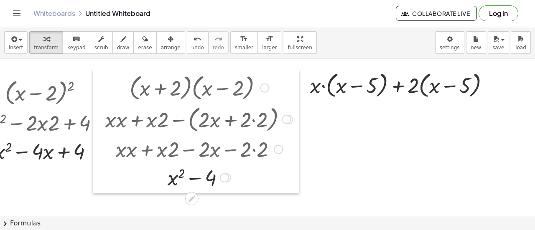
drag, startPoint x: 136, startPoint y: 88, endPoint x: 98, endPoint y: 87, distance: 38.0
click at [98, 87] on div at bounding box center [99, 131] width 13 height 124
click at [365, 75] on div at bounding box center [403, 85] width 194 height 32
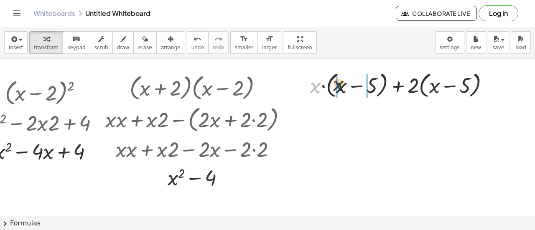
drag, startPoint x: 308, startPoint y: 89, endPoint x: 332, endPoint y: 87, distance: 23.5
click at [332, 87] on div at bounding box center [403, 85] width 194 height 32
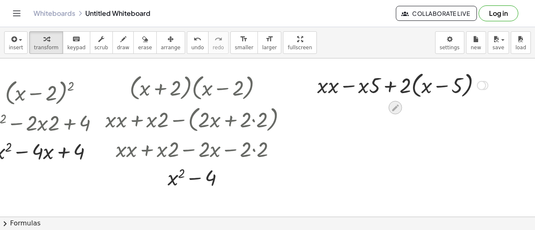
click at [391, 104] on icon at bounding box center [395, 108] width 9 height 9
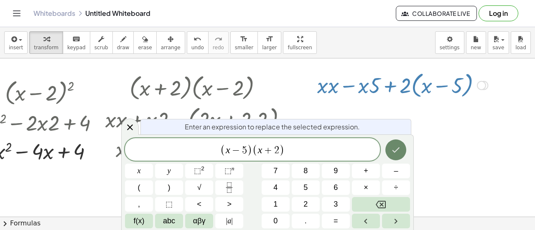
click at [398, 148] on icon "Done" at bounding box center [396, 150] width 10 height 10
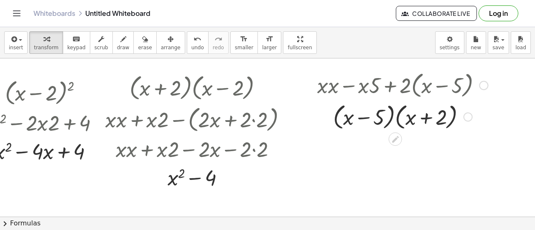
click at [375, 81] on div at bounding box center [402, 85] width 179 height 32
click at [465, 81] on div at bounding box center [402, 85] width 179 height 32
click at [467, 86] on div at bounding box center [402, 85] width 179 height 32
click at [461, 84] on div at bounding box center [402, 85] width 179 height 32
click at [481, 82] on div at bounding box center [402, 85] width 179 height 32
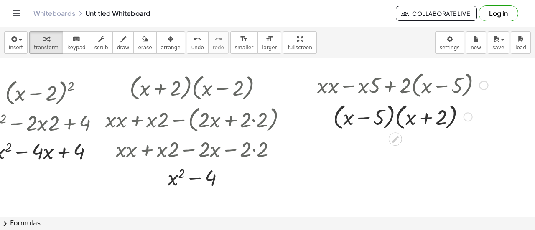
click at [479, 87] on div at bounding box center [483, 85] width 9 height 9
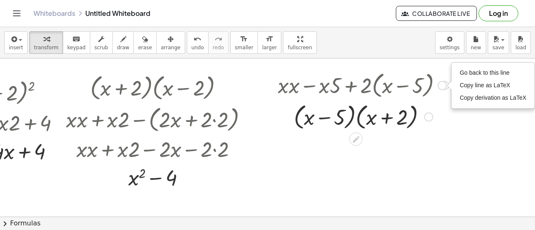
scroll to position [0, 105]
click at [482, 72] on span "Go back to this line" at bounding box center [485, 72] width 50 height 7
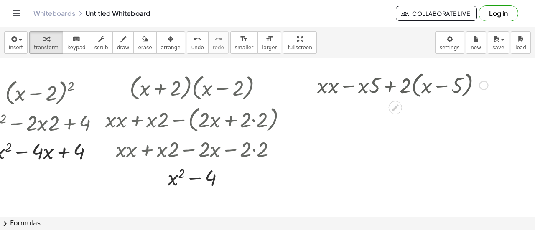
scroll to position [0, 67]
click at [193, 41] on icon "undo" at bounding box center [197, 39] width 8 height 10
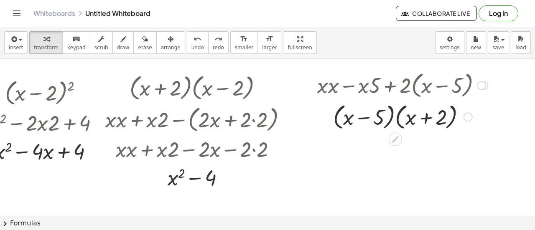
drag, startPoint x: 316, startPoint y: 85, endPoint x: 361, endPoint y: 81, distance: 45.7
click at [361, 81] on div at bounding box center [402, 85] width 179 height 32
drag, startPoint x: 367, startPoint y: 94, endPoint x: 367, endPoint y: 84, distance: 9.6
click at [367, 84] on div at bounding box center [402, 85] width 179 height 32
click at [367, 86] on div at bounding box center [402, 85] width 179 height 32
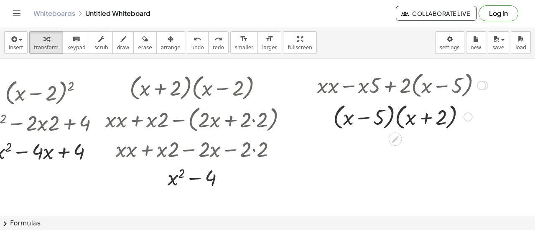
click at [367, 86] on div at bounding box center [402, 85] width 179 height 32
click at [461, 87] on div at bounding box center [402, 85] width 179 height 32
click at [477, 85] on div at bounding box center [481, 85] width 9 height 9
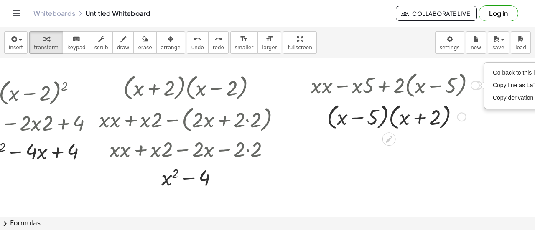
click at [472, 85] on div "Go back to this line Copy line as LaTeX Copy derivation as LaTeX" at bounding box center [474, 85] width 9 height 9
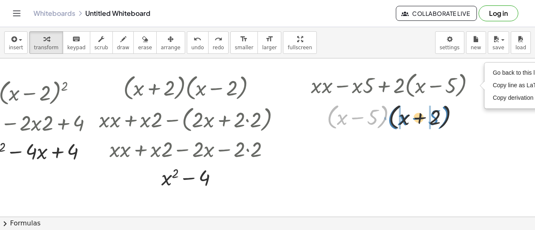
drag, startPoint x: 334, startPoint y: 125, endPoint x: 395, endPoint y: 126, distance: 61.0
click at [395, 126] on div at bounding box center [396, 116] width 179 height 32
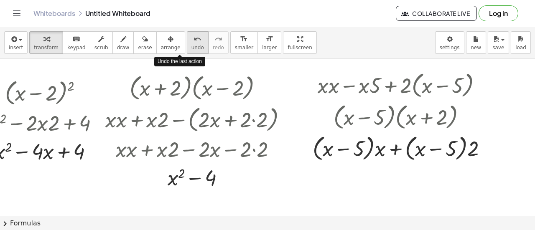
click at [193, 42] on icon "undo" at bounding box center [197, 39] width 8 height 10
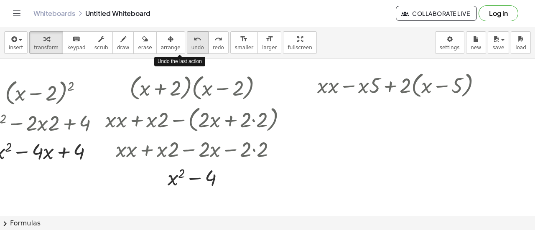
click at [193, 42] on icon "undo" at bounding box center [197, 39] width 8 height 10
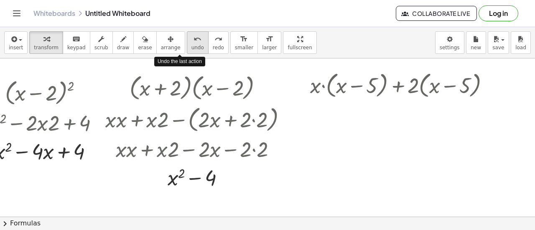
click at [193, 42] on icon "undo" at bounding box center [197, 39] width 8 height 10
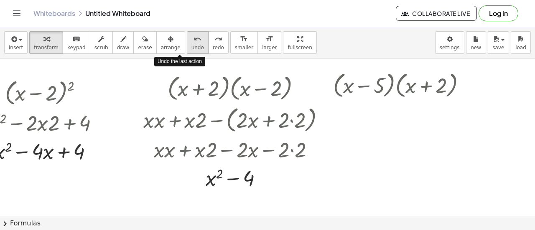
click at [193, 42] on icon "undo" at bounding box center [197, 39] width 8 height 10
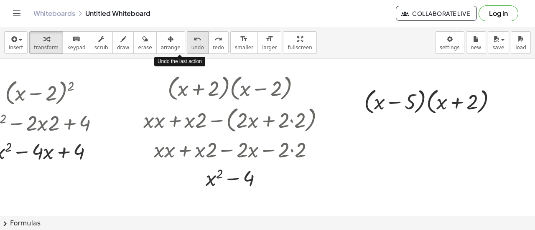
click at [193, 42] on icon "undo" at bounding box center [197, 39] width 8 height 10
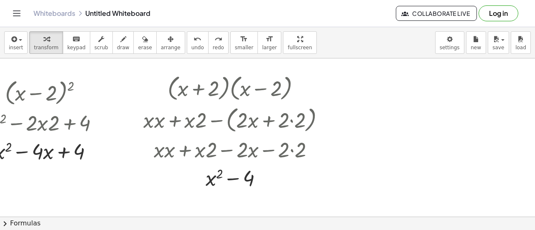
click at [346, 79] on div at bounding box center [236, 217] width 595 height 318
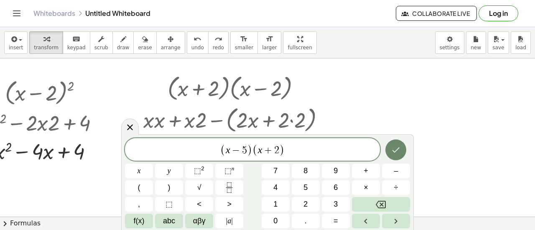
click at [401, 149] on button "Done" at bounding box center [395, 150] width 21 height 21
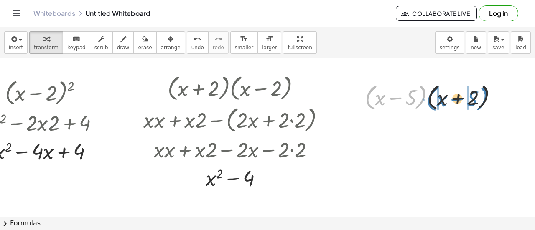
drag, startPoint x: 364, startPoint y: 107, endPoint x: 425, endPoint y: 108, distance: 61.4
click at [425, 108] on div at bounding box center [434, 97] width 147 height 32
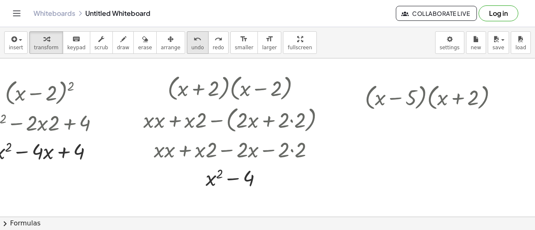
click at [193, 41] on icon "undo" at bounding box center [197, 39] width 8 height 10
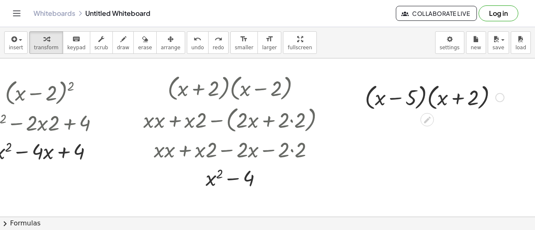
click at [495, 97] on div at bounding box center [499, 97] width 9 height 9
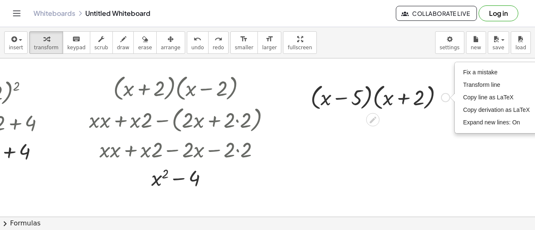
scroll to position [0, 114]
click at [500, 123] on span "Expand new lines: On" at bounding box center [491, 122] width 57 height 7
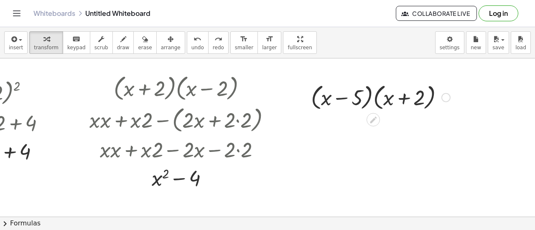
scroll to position [0, 67]
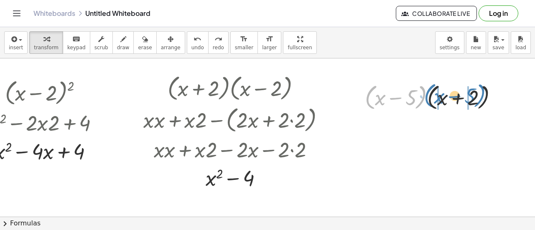
drag, startPoint x: 363, startPoint y: 105, endPoint x: 422, endPoint y: 103, distance: 58.9
click at [422, 103] on div at bounding box center [434, 97] width 147 height 32
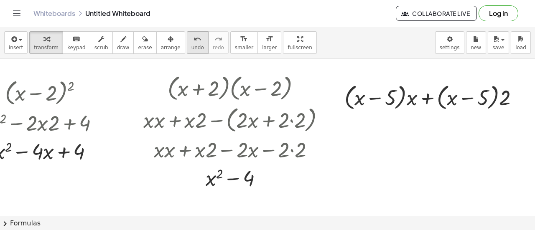
click at [193, 42] on icon "undo" at bounding box center [197, 39] width 8 height 10
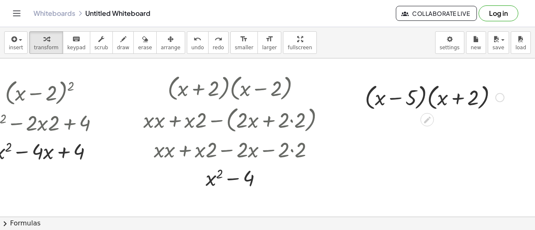
click at [495, 96] on div at bounding box center [499, 97] width 9 height 9
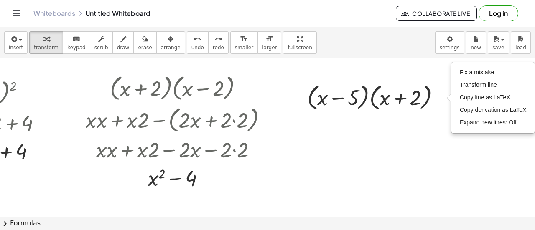
scroll to position [0, 124]
click at [503, 123] on span "Expand new lines: Off" at bounding box center [488, 122] width 57 height 7
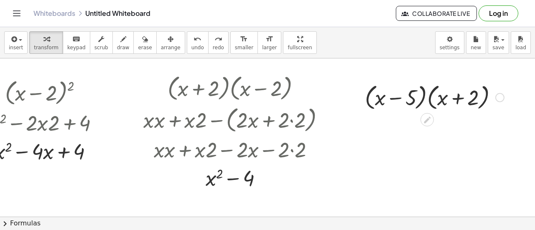
scroll to position [0, 67]
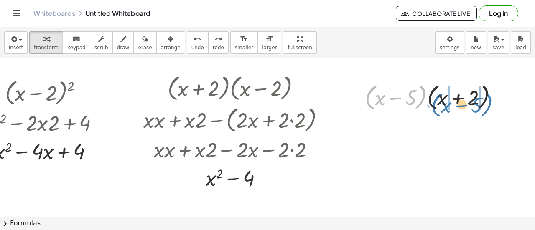
drag, startPoint x: 363, startPoint y: 105, endPoint x: 428, endPoint y: 112, distance: 65.1
click at [428, 112] on div "· ( + x − 5 ) · ( + x − 5 ) · ( + x + 2 ) Fix a mistake Transform line Copy lin…" at bounding box center [431, 97] width 158 height 36
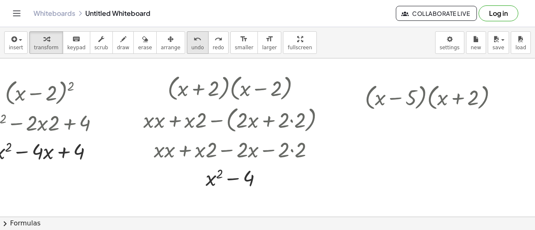
click at [193, 37] on icon "undo" at bounding box center [197, 39] width 8 height 10
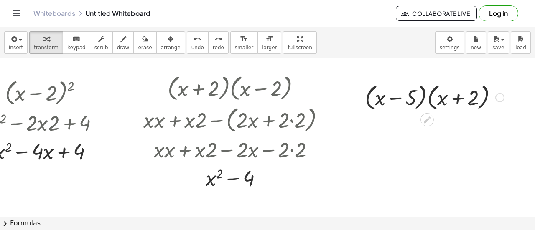
click at [495, 96] on div at bounding box center [499, 97] width 9 height 9
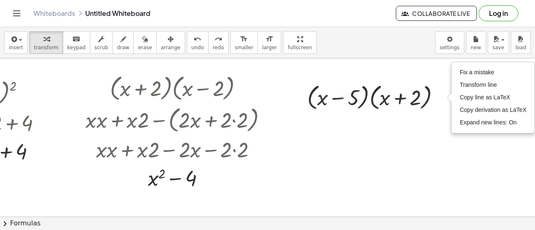
scroll to position [0, 124]
click at [478, 87] on span "Transform line" at bounding box center [478, 84] width 37 height 7
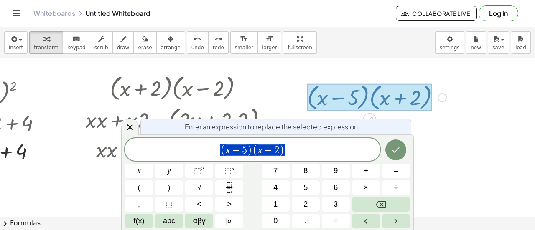
scroll to position [0, 67]
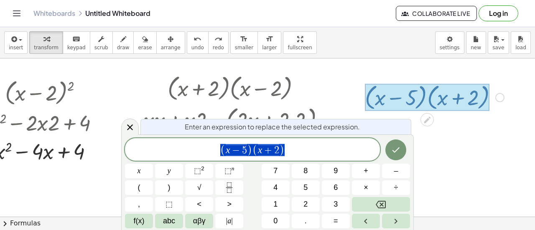
click at [408, 153] on div at bounding box center [396, 149] width 28 height 23
click at [392, 152] on icon "Done" at bounding box center [396, 150] width 10 height 10
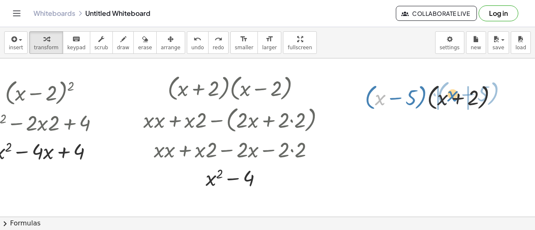
drag, startPoint x: 376, startPoint y: 96, endPoint x: 447, endPoint y: 93, distance: 71.5
click at [447, 93] on div at bounding box center [434, 97] width 147 height 32
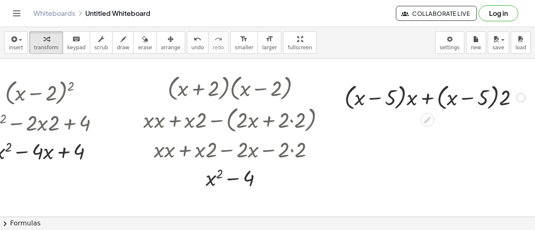
click at [518, 99] on div at bounding box center [434, 97] width 189 height 32
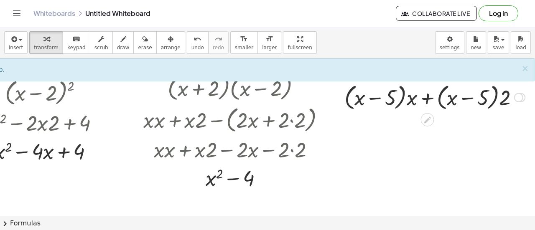
click at [514, 97] on div at bounding box center [518, 97] width 9 height 9
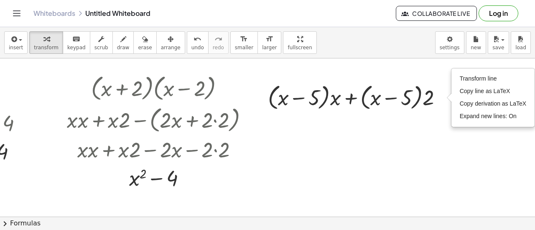
scroll to position [0, 143]
click at [485, 78] on span "Transform line" at bounding box center [478, 78] width 37 height 7
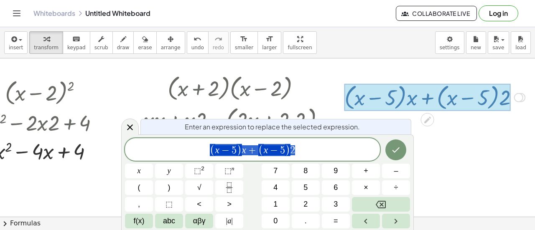
scroll to position [0, 67]
click at [395, 146] on icon "Done" at bounding box center [396, 150] width 10 height 10
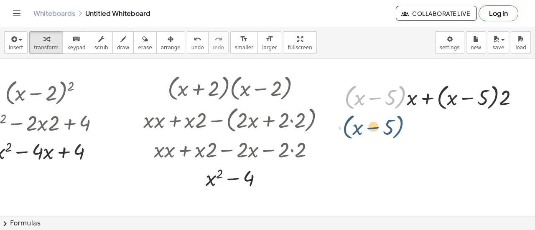
drag, startPoint x: 398, startPoint y: 99, endPoint x: 396, endPoint y: 130, distance: 31.0
click at [396, 130] on div "( + x − 2 ) 2 + x 2 − · 2 · x · 2 + 4 + x 2 − · · x + 4 4 · ( + x + 2 ) · ( + x…" at bounding box center [236, 217] width 595 height 318
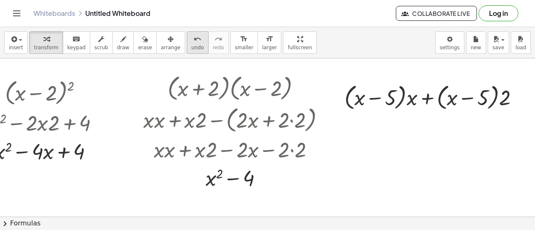
click at [193, 41] on icon "undo" at bounding box center [197, 39] width 8 height 10
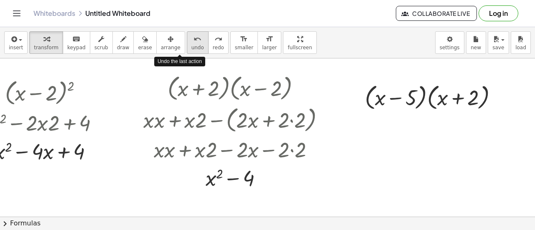
click at [193, 41] on icon "undo" at bounding box center [197, 39] width 8 height 10
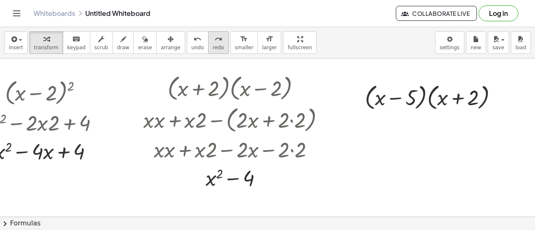
click at [214, 36] on icon "redo" at bounding box center [218, 39] width 8 height 10
click at [495, 98] on div at bounding box center [499, 97] width 9 height 9
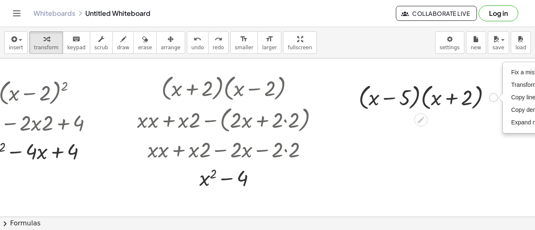
click at [490, 98] on div "Fix a mistake Transform line Copy line as LaTeX Copy derivation as LaTeX Expand…" at bounding box center [493, 97] width 9 height 9
click at [369, 95] on div at bounding box center [427, 97] width 147 height 32
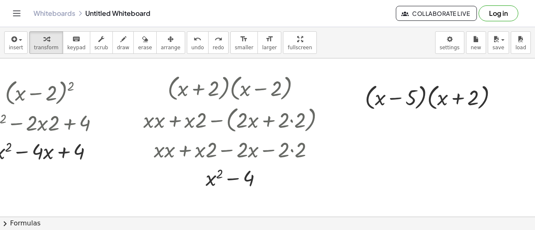
drag, startPoint x: 428, startPoint y: 76, endPoint x: 406, endPoint y: 70, distance: 22.5
click at [406, 70] on div at bounding box center [236, 217] width 595 height 318
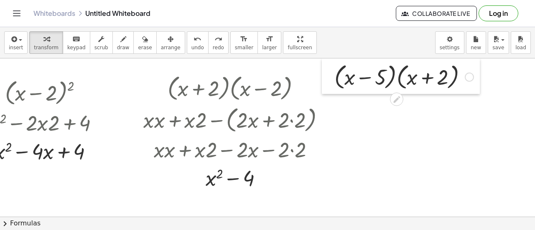
drag, startPoint x: 352, startPoint y: 85, endPoint x: 322, endPoint y: 64, distance: 36.3
click at [322, 64] on div at bounding box center [328, 76] width 13 height 36
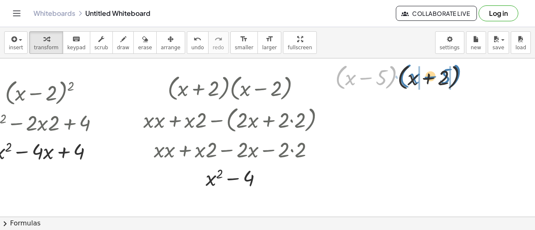
drag, startPoint x: 339, startPoint y: 80, endPoint x: 405, endPoint y: 82, distance: 66.5
click at [405, 82] on div at bounding box center [404, 77] width 147 height 32
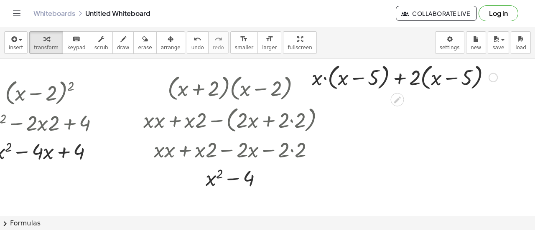
click at [396, 81] on div at bounding box center [404, 77] width 194 height 32
click at [409, 79] on div at bounding box center [404, 77] width 194 height 32
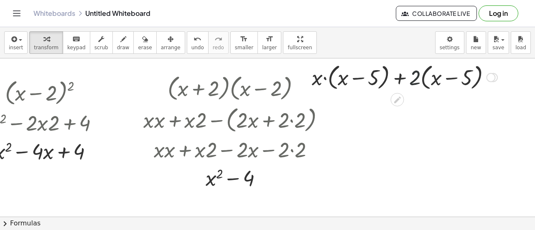
click at [409, 79] on div at bounding box center [404, 77] width 194 height 32
click at [486, 80] on div at bounding box center [490, 77] width 9 height 9
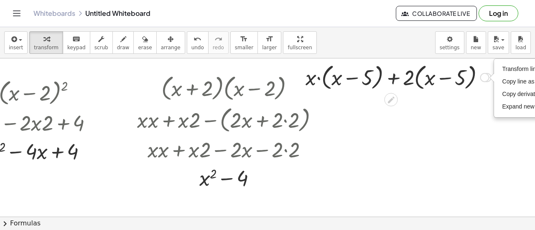
click at [485, 79] on div "Transform line Copy line as LaTeX Copy derivation as LaTeX Expand new lines: On" at bounding box center [484, 77] width 9 height 9
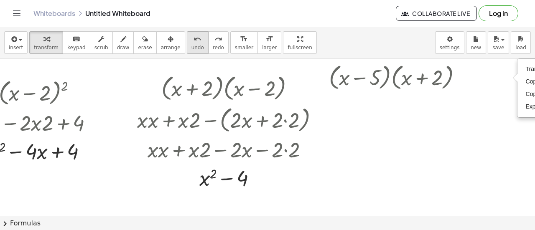
click at [193, 42] on icon "undo" at bounding box center [197, 39] width 8 height 10
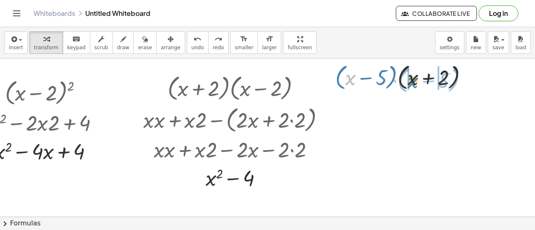
drag, startPoint x: 343, startPoint y: 82, endPoint x: 404, endPoint y: 85, distance: 61.9
click at [404, 85] on div at bounding box center [404, 77] width 147 height 32
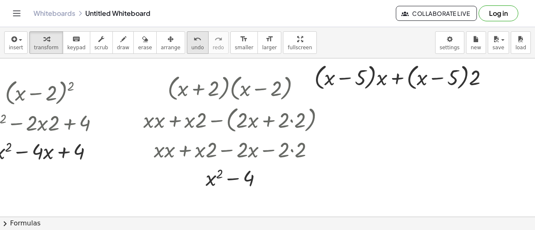
click at [187, 41] on button "undo undo" at bounding box center [198, 42] width 22 height 23
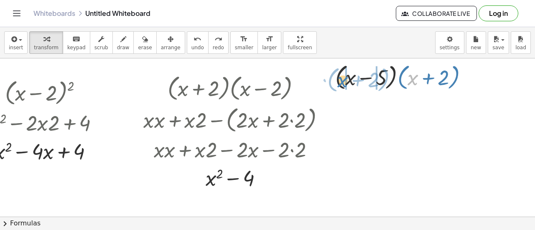
drag, startPoint x: 404, startPoint y: 77, endPoint x: 335, endPoint y: 79, distance: 69.4
click at [335, 79] on div at bounding box center [404, 77] width 147 height 32
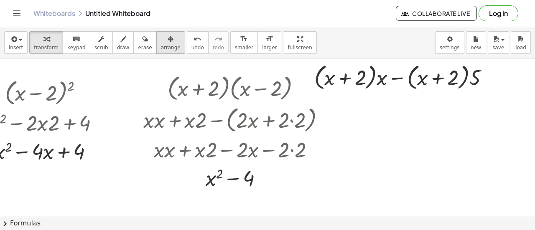
click at [165, 43] on button "arrange" at bounding box center [170, 42] width 29 height 23
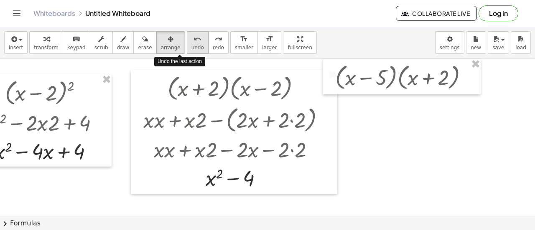
click at [191, 42] on div "undo" at bounding box center [197, 39] width 13 height 10
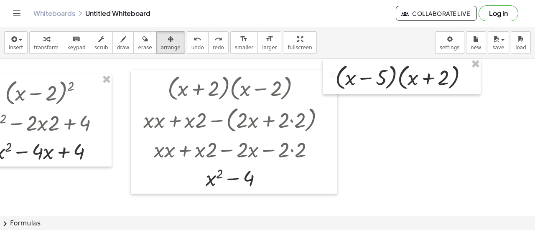
click at [412, 141] on div at bounding box center [236, 217] width 595 height 318
click at [168, 40] on icon "button" at bounding box center [171, 39] width 6 height 10
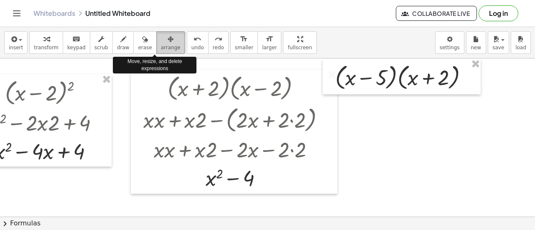
click at [168, 40] on icon "button" at bounding box center [171, 39] width 6 height 10
click at [164, 40] on button "arrange" at bounding box center [170, 42] width 29 height 23
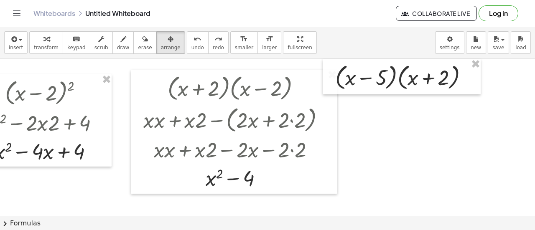
click at [292, 38] on div "insert select one: Math Expression Function Text Youtube Video Graphing Geometr…" at bounding box center [267, 42] width 535 height 31
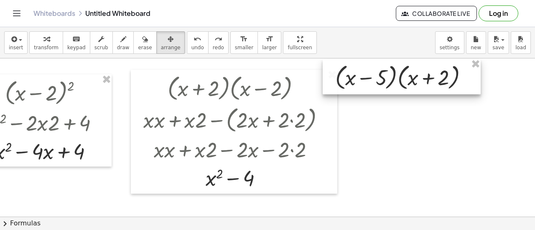
click at [418, 79] on div at bounding box center [402, 77] width 158 height 36
click at [418, 78] on div at bounding box center [402, 77] width 158 height 36
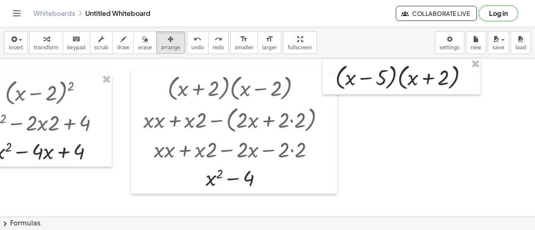
drag, startPoint x: 433, startPoint y: 121, endPoint x: 433, endPoint y: 114, distance: 6.7
click at [433, 116] on div at bounding box center [236, 217] width 595 height 318
click at [433, 114] on div at bounding box center [236, 217] width 595 height 318
click at [419, 140] on div at bounding box center [236, 217] width 595 height 318
click at [187, 45] on button "undo undo" at bounding box center [198, 42] width 22 height 23
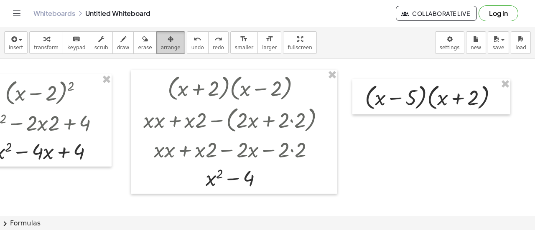
click at [161, 36] on div "button" at bounding box center [171, 39] width 20 height 10
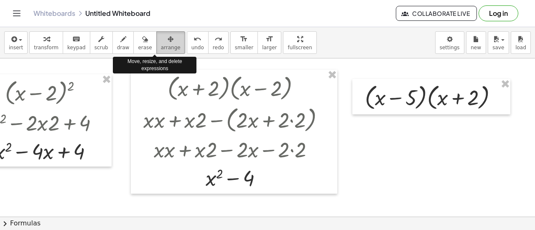
click at [161, 36] on div "button" at bounding box center [171, 39] width 20 height 10
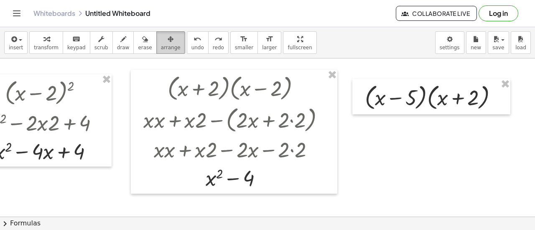
click at [161, 37] on div "button" at bounding box center [171, 39] width 20 height 10
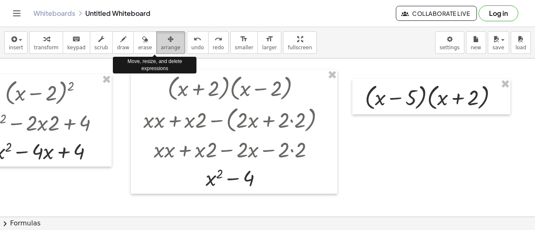
click at [161, 37] on div "button" at bounding box center [171, 39] width 20 height 10
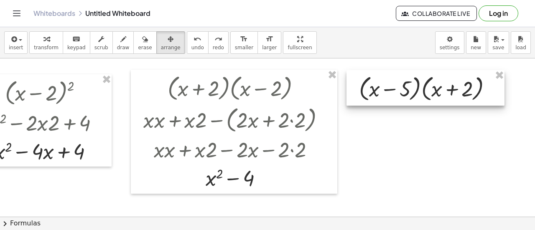
drag, startPoint x: 354, startPoint y: 86, endPoint x: 346, endPoint y: 70, distance: 18.1
click at [346, 70] on div at bounding box center [425, 88] width 158 height 36
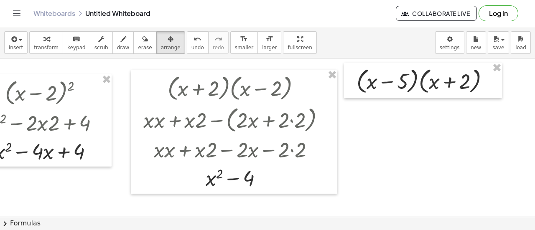
click at [379, 120] on div at bounding box center [236, 217] width 595 height 318
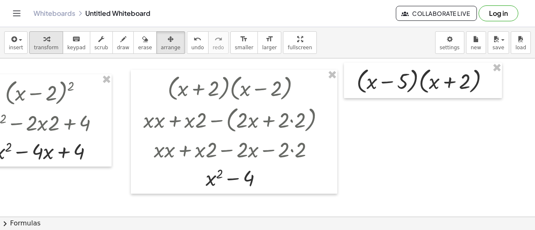
click at [43, 42] on icon "button" at bounding box center [46, 39] width 6 height 10
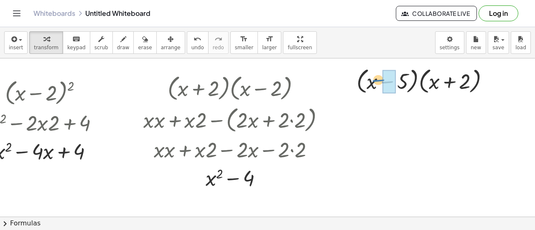
click at [373, 77] on div at bounding box center [425, 81] width 147 height 32
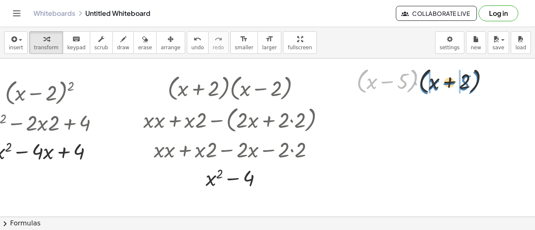
drag, startPoint x: 356, startPoint y: 71, endPoint x: 418, endPoint y: 72, distance: 61.9
click at [418, 72] on div at bounding box center [425, 81] width 147 height 32
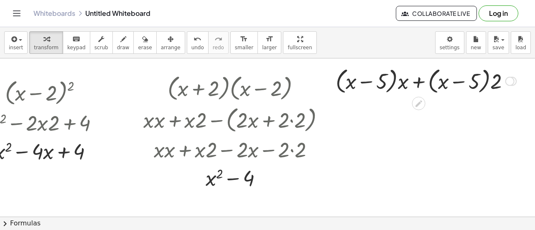
click at [414, 102] on icon at bounding box center [418, 103] width 9 height 9
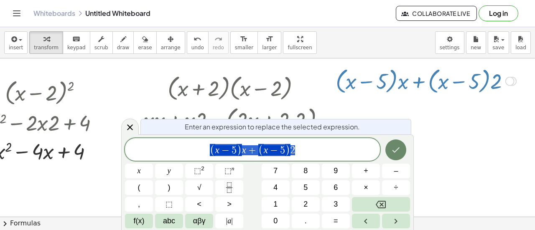
click at [402, 147] on button "Done" at bounding box center [395, 150] width 21 height 21
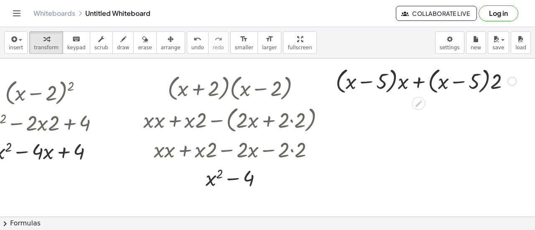
click at [507, 79] on div at bounding box center [511, 80] width 9 height 9
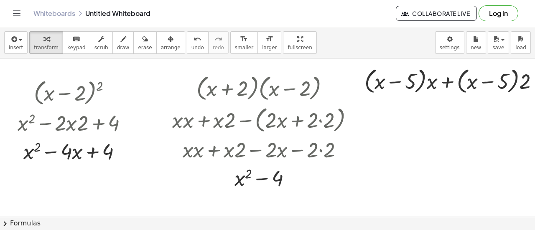
scroll to position [0, 32]
drag, startPoint x: 175, startPoint y: 54, endPoint x: 191, endPoint y: 31, distance: 28.4
click at [175, 54] on div "insert select one: Math Expression Function Text Youtube Video Graphing Geometr…" at bounding box center [267, 42] width 535 height 31
click at [188, 35] on button "undo undo" at bounding box center [198, 42] width 22 height 23
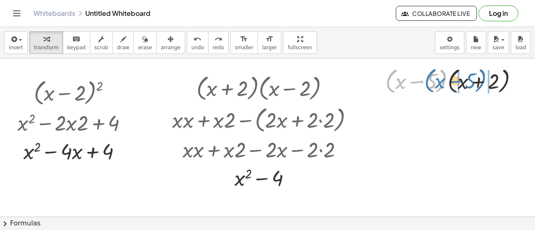
drag, startPoint x: 389, startPoint y: 87, endPoint x: 429, endPoint y: 89, distance: 40.1
click at [429, 89] on div at bounding box center [454, 81] width 147 height 32
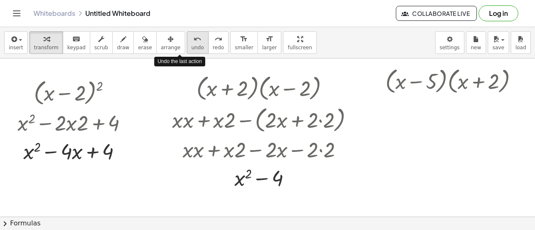
click at [191, 45] on span "undo" at bounding box center [197, 48] width 13 height 6
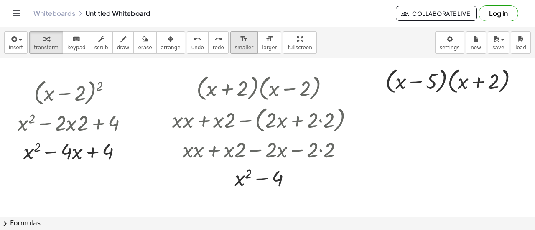
click at [235, 45] on span "smaller" at bounding box center [244, 48] width 18 height 6
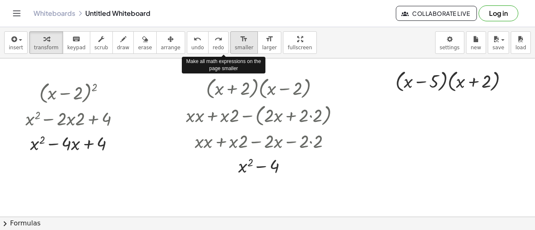
click at [235, 45] on span "smaller" at bounding box center [244, 48] width 18 height 6
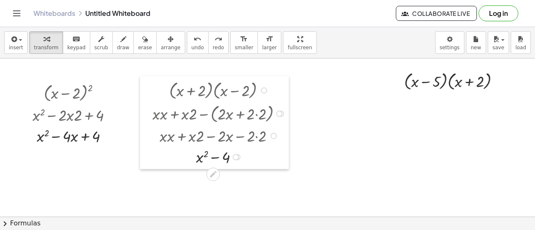
drag, startPoint x: 191, startPoint y: 76, endPoint x: 147, endPoint y: 78, distance: 44.7
click at [147, 78] on div at bounding box center [146, 122] width 13 height 93
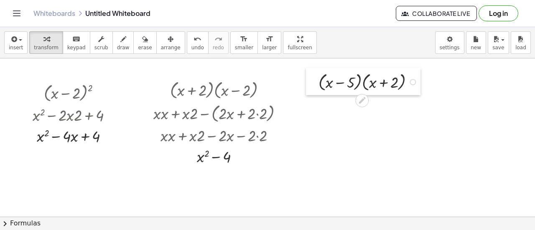
drag, startPoint x: 394, startPoint y: 78, endPoint x: 309, endPoint y: 79, distance: 85.6
click at [309, 79] on div at bounding box center [312, 82] width 13 height 28
click at [357, 85] on div at bounding box center [369, 81] width 110 height 23
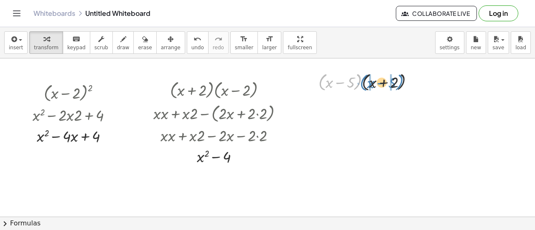
drag, startPoint x: 319, startPoint y: 85, endPoint x: 361, endPoint y: 86, distance: 41.8
click at [361, 86] on div at bounding box center [369, 81] width 110 height 23
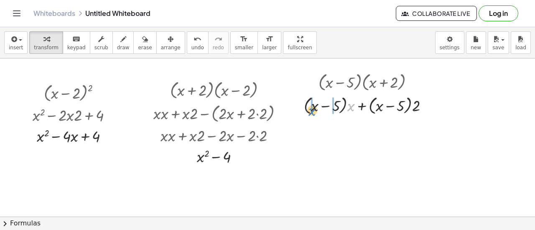
drag, startPoint x: 350, startPoint y: 106, endPoint x: 311, endPoint y: 111, distance: 39.1
click at [191, 45] on span "undo" at bounding box center [197, 48] width 13 height 6
drag, startPoint x: 316, startPoint y: 109, endPoint x: 353, endPoint y: 112, distance: 37.3
click at [353, 112] on div at bounding box center [369, 104] width 139 height 23
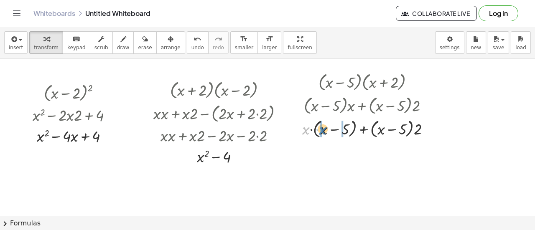
drag, startPoint x: 304, startPoint y: 130, endPoint x: 320, endPoint y: 131, distance: 16.7
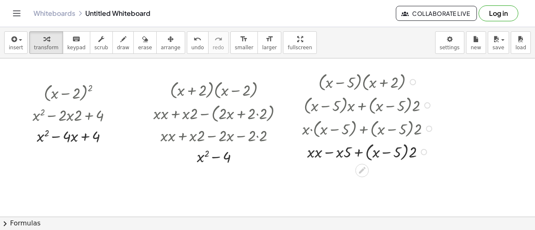
click at [312, 151] on div at bounding box center [369, 151] width 142 height 23
click at [317, 154] on div at bounding box center [369, 151] width 142 height 23
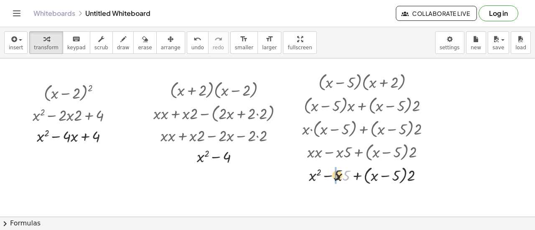
drag, startPoint x: 345, startPoint y: 178, endPoint x: 336, endPoint y: 178, distance: 8.8
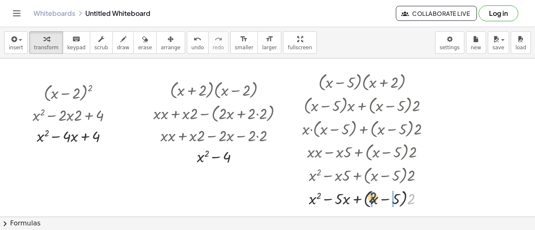
drag, startPoint x: 409, startPoint y: 199, endPoint x: 372, endPoint y: 198, distance: 37.2
click at [372, 198] on div at bounding box center [369, 197] width 142 height 23
click at [358, 201] on div at bounding box center [369, 198] width 142 height 21
click at [390, 200] on div at bounding box center [369, 198] width 142 height 21
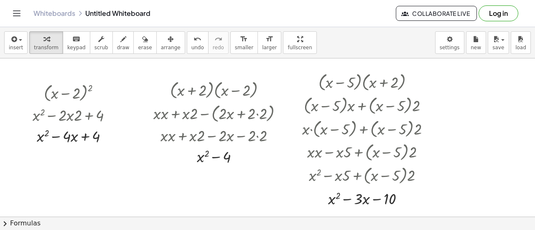
scroll to position [0, 48]
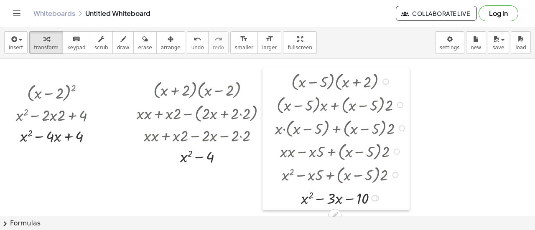
drag, startPoint x: 279, startPoint y: 91, endPoint x: 269, endPoint y: 90, distance: 10.5
click at [269, 90] on div at bounding box center [268, 138] width 13 height 143
click at [133, 86] on div "· ( + x + 2 ) · ( + x − 2 ) + · x · ( + x + 2 ) − · 2 · ( + x + 2 ) + · x · x +…" at bounding box center [198, 122] width 149 height 93
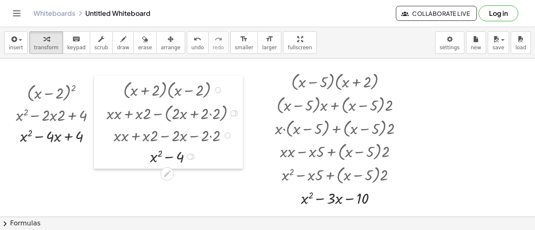
drag, startPoint x: 132, startPoint y: 90, endPoint x: 102, endPoint y: 90, distance: 30.1
click at [102, 90] on div at bounding box center [100, 122] width 13 height 93
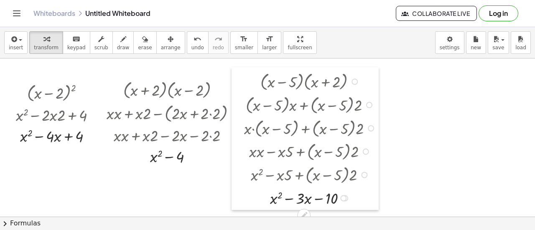
drag, startPoint x: 267, startPoint y: 82, endPoint x: 236, endPoint y: 82, distance: 30.9
click at [236, 82] on div at bounding box center [237, 138] width 13 height 143
click at [415, 77] on div at bounding box center [249, 217] width 595 height 318
click at [405, 80] on div at bounding box center [249, 217] width 595 height 318
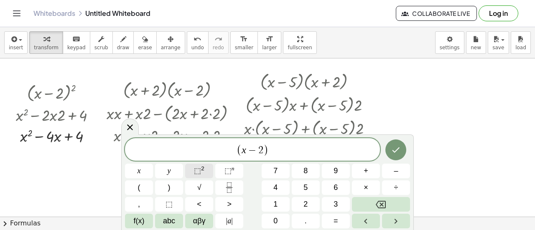
click at [206, 168] on button "⬚ 2" at bounding box center [199, 171] width 28 height 15
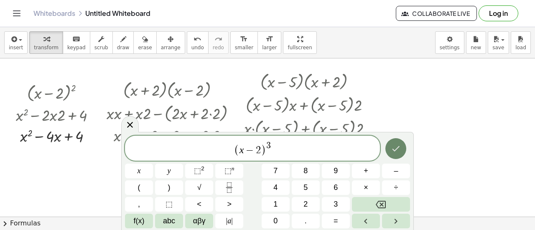
click at [394, 147] on icon "Done" at bounding box center [396, 149] width 10 height 10
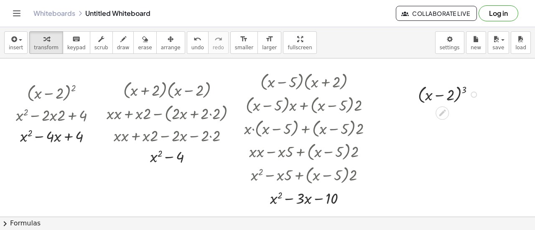
click at [464, 89] on div at bounding box center [449, 93] width 71 height 23
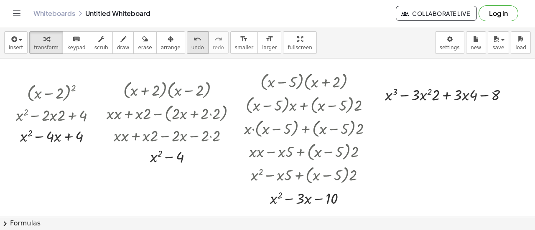
click at [193, 42] on icon "undo" at bounding box center [197, 39] width 8 height 10
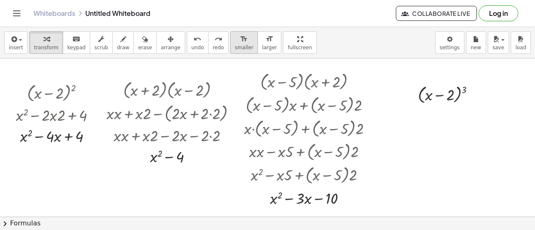
click at [235, 46] on span "smaller" at bounding box center [244, 48] width 18 height 6
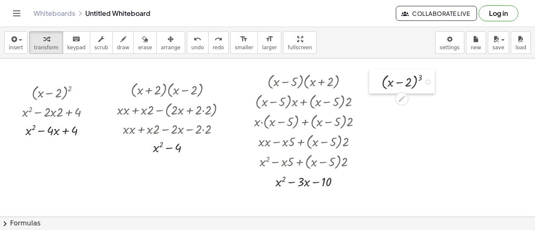
drag, startPoint x: 421, startPoint y: 86, endPoint x: 380, endPoint y: 74, distance: 42.4
click at [380, 74] on div at bounding box center [375, 81] width 13 height 24
click at [419, 78] on div at bounding box center [409, 81] width 64 height 20
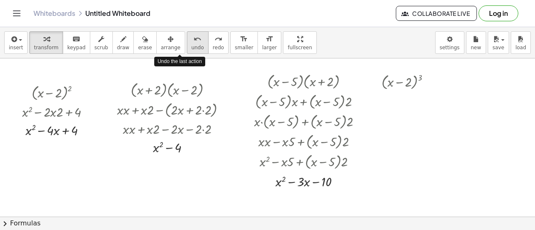
click at [191, 45] on span "undo" at bounding box center [197, 48] width 13 height 6
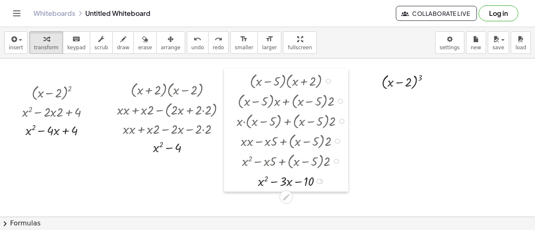
drag, startPoint x: 251, startPoint y: 84, endPoint x: 233, endPoint y: 83, distance: 17.6
click at [233, 83] on div at bounding box center [230, 131] width 13 height 124
drag, startPoint x: 402, startPoint y: 81, endPoint x: 387, endPoint y: 81, distance: 15.5
click at [387, 81] on div at bounding box center [409, 81] width 64 height 20
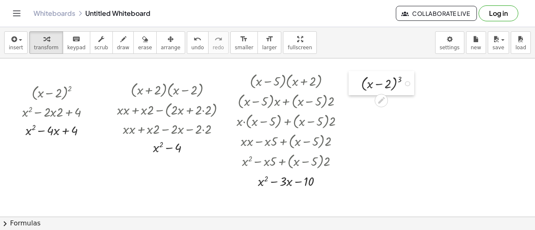
drag, startPoint x: 378, startPoint y: 75, endPoint x: 358, endPoint y: 76, distance: 20.1
click at [357, 76] on div at bounding box center [354, 83] width 13 height 24
click at [407, 83] on div at bounding box center [407, 83] width 5 height 5
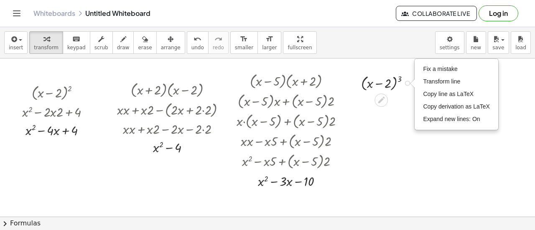
click at [399, 78] on div at bounding box center [389, 83] width 64 height 20
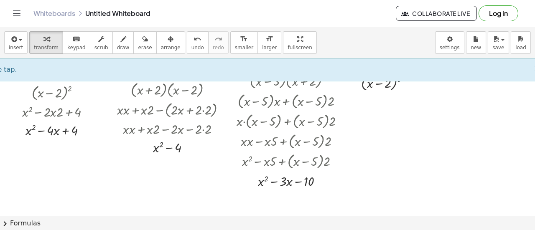
click at [409, 112] on div at bounding box center [249, 217] width 595 height 318
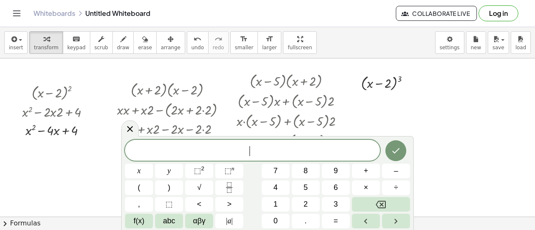
click at [409, 112] on div at bounding box center [249, 217] width 595 height 318
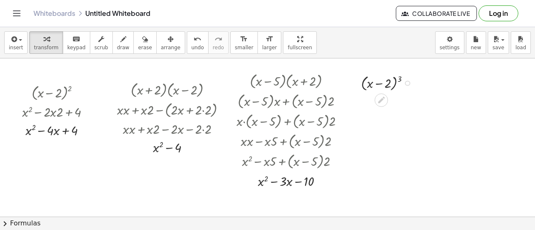
click at [399, 81] on div at bounding box center [389, 83] width 64 height 20
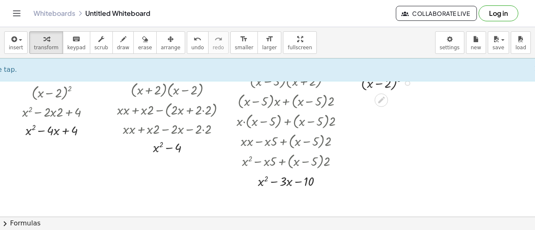
click at [399, 81] on div at bounding box center [389, 83] width 64 height 20
click at [408, 83] on div "Fix a mistake Transform line Copy line as LaTeX Copy derivation as LaTeX Expand…" at bounding box center [407, 83] width 5 height 5
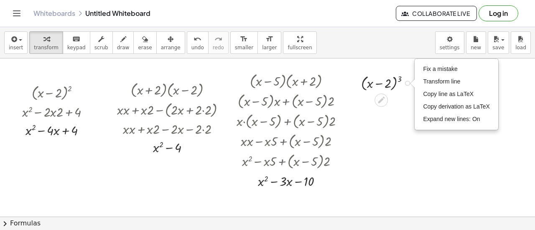
click at [379, 91] on div at bounding box center [389, 83] width 64 height 20
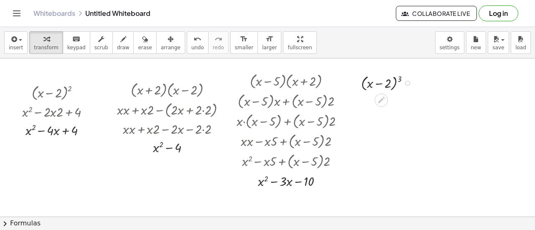
click at [393, 86] on div at bounding box center [389, 83] width 64 height 20
click at [363, 85] on div at bounding box center [389, 83] width 64 height 20
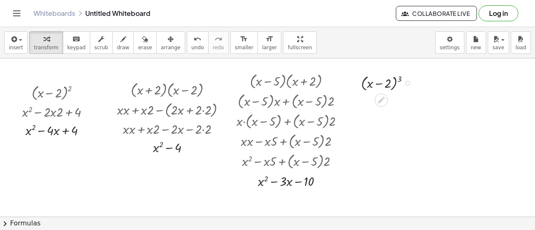
click at [363, 85] on div at bounding box center [389, 83] width 64 height 20
click at [436, 113] on div at bounding box center [249, 217] width 595 height 318
click at [401, 79] on div at bounding box center [389, 83] width 64 height 20
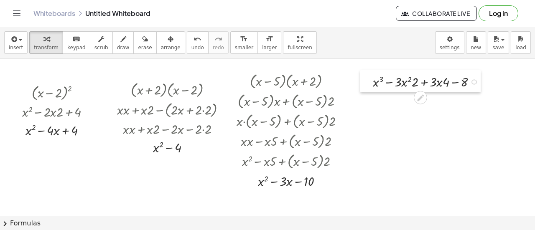
drag, startPoint x: 333, startPoint y: 74, endPoint x: 371, endPoint y: 73, distance: 38.9
click at [371, 73] on div at bounding box center [366, 81] width 13 height 23
click at [395, 88] on div at bounding box center [427, 81] width 118 height 18
click at [395, 87] on div at bounding box center [427, 81] width 118 height 18
click at [471, 83] on div at bounding box center [472, 81] width 5 height 5
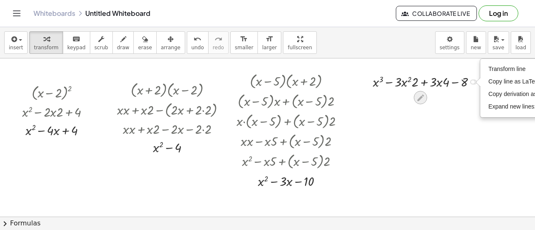
click at [417, 100] on icon at bounding box center [420, 97] width 7 height 7
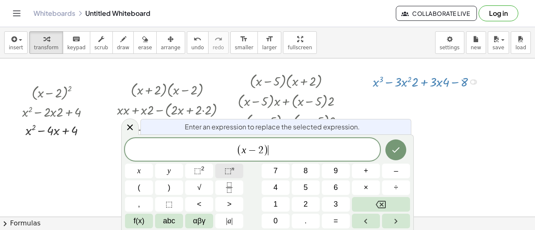
click at [229, 173] on span "⬚" at bounding box center [227, 171] width 7 height 8
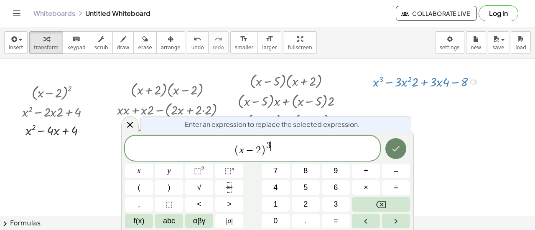
click at [400, 148] on icon "Done" at bounding box center [396, 149] width 10 height 10
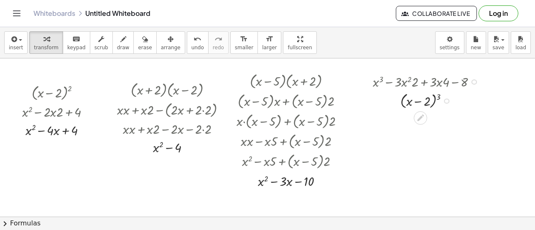
click at [473, 81] on div at bounding box center [473, 81] width 5 height 5
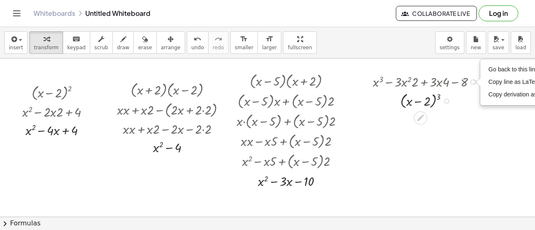
click at [473, 81] on div "Go back to this line Copy line as LaTeX Copy derivation as LaTeX" at bounding box center [472, 81] width 5 height 5
click at [415, 79] on div at bounding box center [427, 81] width 118 height 18
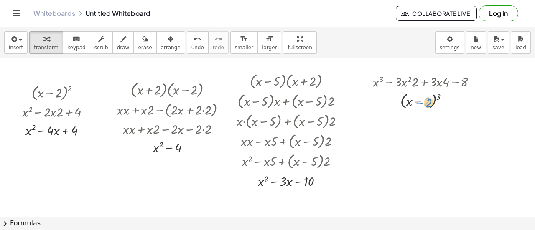
click at [427, 107] on div at bounding box center [427, 100] width 118 height 20
click at [420, 118] on icon at bounding box center [420, 117] width 7 height 7
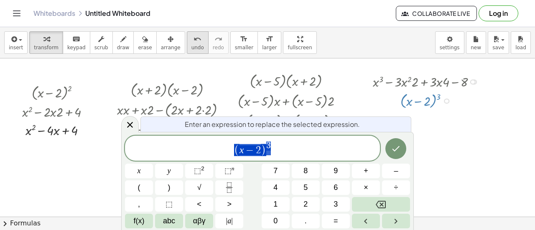
click at [193, 37] on icon "undo" at bounding box center [197, 39] width 8 height 10
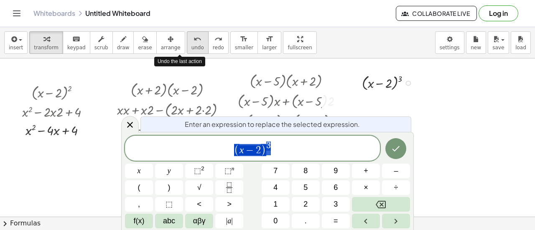
click at [193, 37] on icon "undo" at bounding box center [197, 39] width 8 height 10
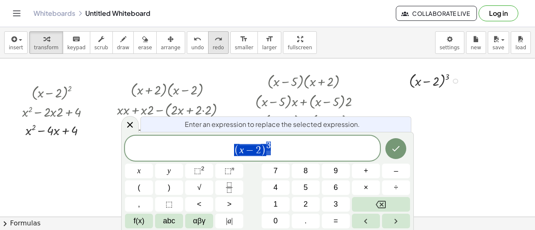
click at [214, 37] on icon "redo" at bounding box center [218, 39] width 8 height 10
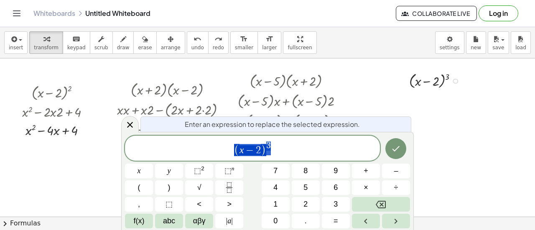
click at [403, 76] on div at bounding box center [436, 80] width 118 height 20
click at [397, 152] on icon "Done" at bounding box center [396, 149] width 10 height 10
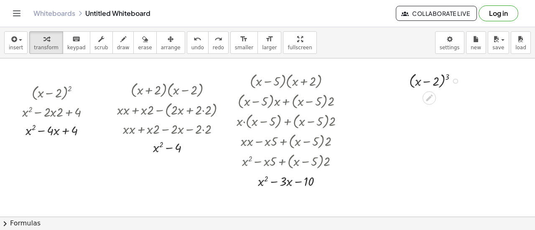
click at [449, 111] on div "( + x − 2 ) 3" at bounding box center [429, 90] width 120 height 43
drag, startPoint x: 407, startPoint y: 75, endPoint x: 367, endPoint y: 74, distance: 40.1
click at [367, 74] on div "( + x − 2 ) 2 + x 2 − · 2 · x · 2 + 4 + x 2 − · · x + 4 4 · ( + x + 2 ) · ( + x…" at bounding box center [249, 217] width 595 height 318
drag, startPoint x: 413, startPoint y: 81, endPoint x: 355, endPoint y: 80, distance: 57.7
click at [355, 80] on div "( + x − 2 ) 2 + x 2 − · 2 · x · 2 + 4 + x 2 − · · x + 4 4 · ( + x + 2 ) · ( + x…" at bounding box center [249, 217] width 595 height 318
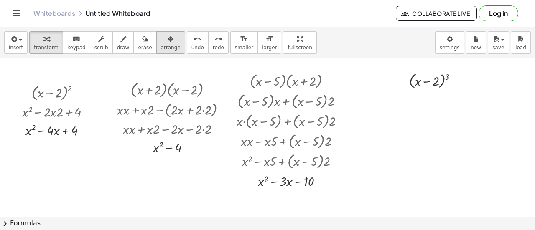
click at [161, 47] on span "arrange" at bounding box center [171, 48] width 20 height 6
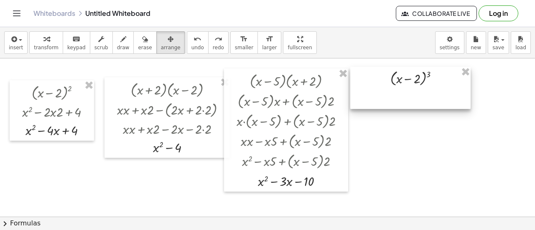
drag, startPoint x: 405, startPoint y: 86, endPoint x: 399, endPoint y: 82, distance: 6.4
click at [399, 82] on div at bounding box center [410, 88] width 120 height 43
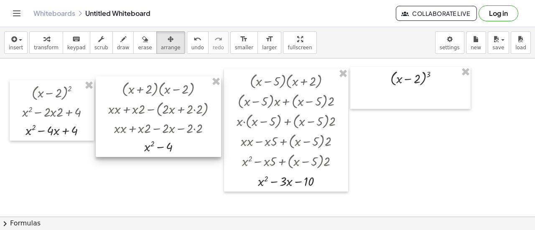
drag, startPoint x: 161, startPoint y: 82, endPoint x: 153, endPoint y: 82, distance: 7.9
click at [153, 82] on div at bounding box center [158, 116] width 125 height 81
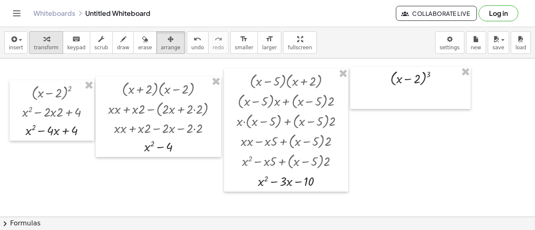
click at [49, 41] on div "button" at bounding box center [46, 39] width 25 height 10
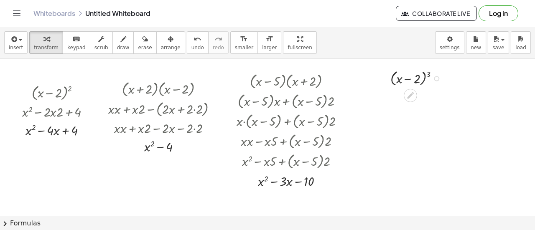
click at [428, 76] on div at bounding box center [417, 78] width 118 height 20
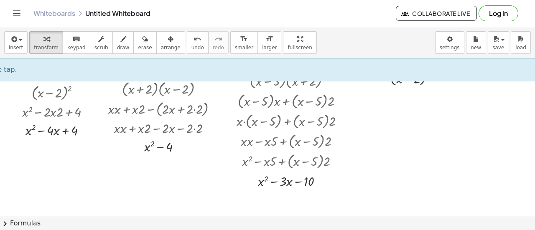
click at [433, 133] on div at bounding box center [249, 217] width 595 height 318
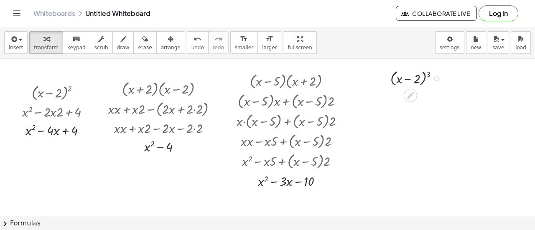
click at [429, 75] on div at bounding box center [417, 78] width 118 height 20
click at [406, 99] on div at bounding box center [417, 97] width 118 height 18
drag, startPoint x: 404, startPoint y: 98, endPoint x: 386, endPoint y: 99, distance: 18.4
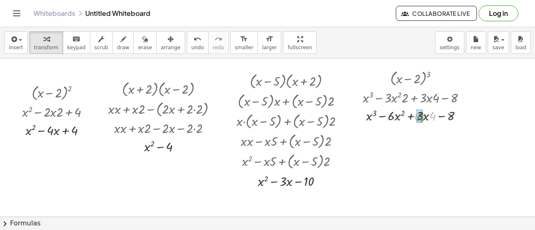
drag, startPoint x: 433, startPoint y: 117, endPoint x: 420, endPoint y: 118, distance: 12.6
click at [498, 14] on button "Log in" at bounding box center [498, 13] width 40 height 16
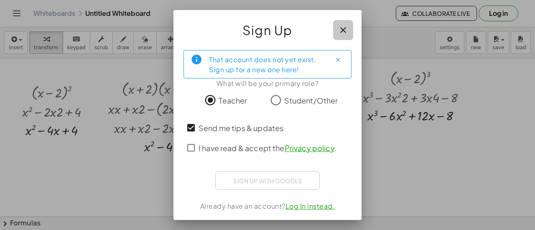
click at [338, 29] on icon "button" at bounding box center [343, 30] width 10 height 10
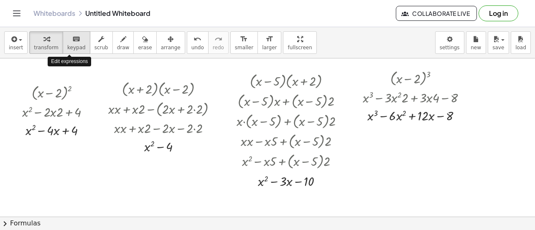
click at [68, 46] on span "keypad" at bounding box center [76, 48] width 18 height 6
click at [41, 46] on span "transform" at bounding box center [46, 48] width 25 height 6
click at [48, 87] on div at bounding box center [59, 92] width 82 height 20
click at [71, 46] on span "keypad" at bounding box center [76, 48] width 18 height 6
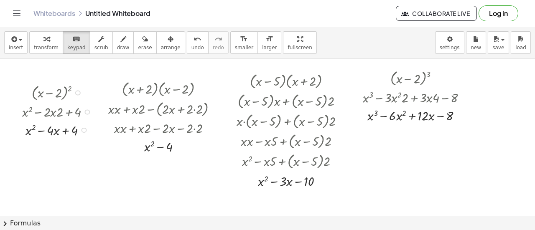
click at [58, 97] on div at bounding box center [59, 92] width 82 height 20
click at [78, 94] on div at bounding box center [77, 92] width 5 height 5
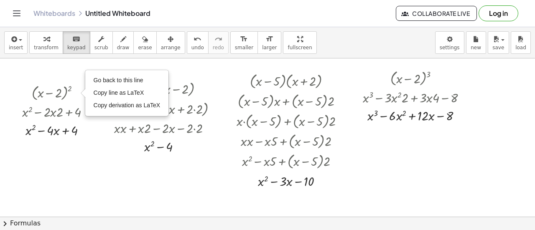
click at [89, 156] on div at bounding box center [249, 217] width 595 height 318
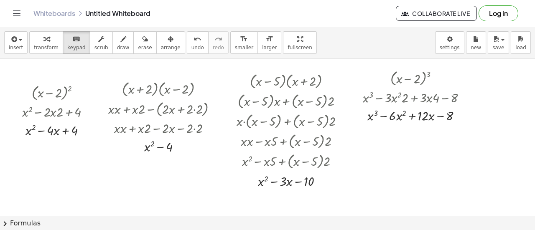
click at [89, 156] on div at bounding box center [249, 217] width 595 height 318
click at [18, 12] on icon "Toggle navigation" at bounding box center [17, 13] width 10 height 10
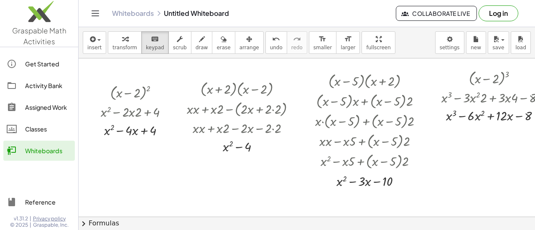
click at [122, 65] on div at bounding box center [327, 217] width 595 height 318
click at [96, 12] on icon "Toggle navigation" at bounding box center [95, 13] width 10 height 10
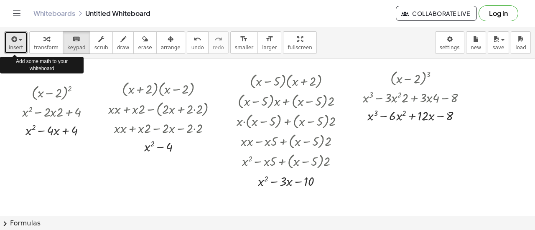
click at [21, 39] on button "insert" at bounding box center [15, 42] width 23 height 23
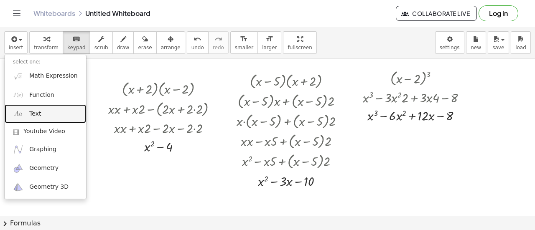
click at [32, 111] on span "Text" at bounding box center [35, 114] width 12 height 8
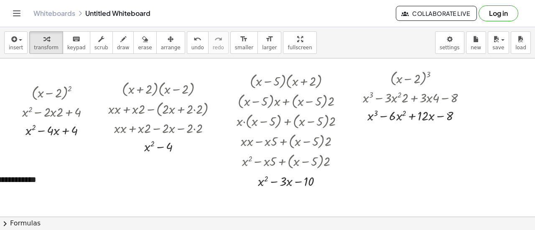
scroll to position [0, 34]
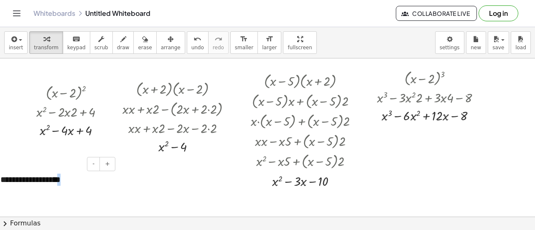
drag, startPoint x: 92, startPoint y: 183, endPoint x: 84, endPoint y: 180, distance: 8.5
click at [67, 182] on div "**********" at bounding box center [54, 179] width 125 height 29
click at [99, 175] on div "**********" at bounding box center [54, 179] width 125 height 29
click at [82, 179] on div "**********" at bounding box center [54, 179] width 125 height 29
click at [187, 39] on button "undo undo" at bounding box center [198, 42] width 22 height 23
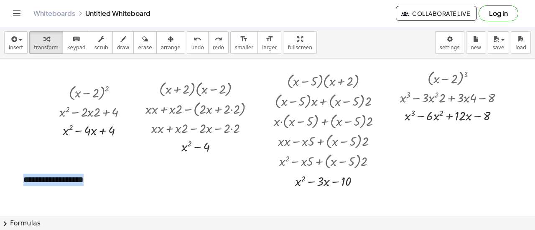
scroll to position [0, 0]
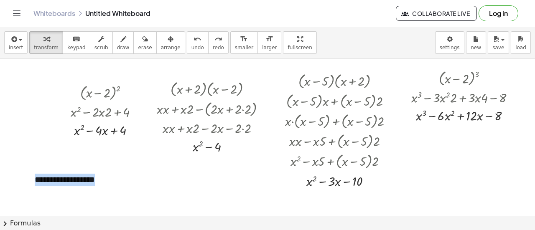
drag, startPoint x: 78, startPoint y: 179, endPoint x: 2, endPoint y: 179, distance: 76.5
click at [2, 179] on div "( + x − 2 ) 2 Go back to this line Copy line as LaTeX Copy derivation as LaTeX …" at bounding box center [297, 217] width 595 height 318
click at [141, 165] on span "+" at bounding box center [141, 163] width 5 height 7
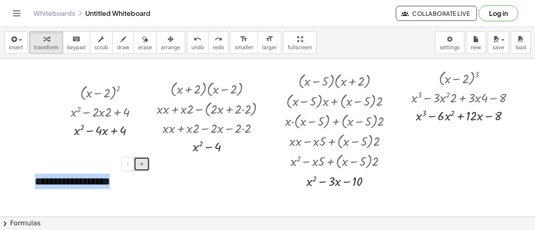
click at [141, 165] on span "+" at bounding box center [141, 163] width 5 height 7
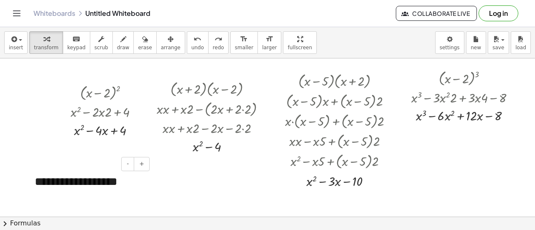
click at [111, 164] on div "- +" at bounding box center [86, 164] width 125 height 14
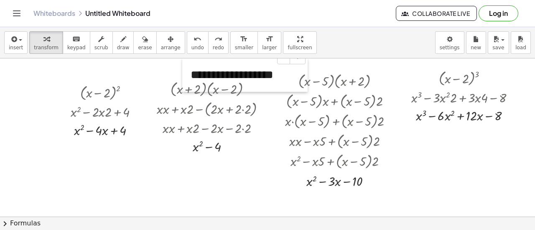
drag, startPoint x: 28, startPoint y: 172, endPoint x: 184, endPoint y: 59, distance: 192.1
click at [184, 59] on div "**********" at bounding box center [244, 74] width 125 height 33
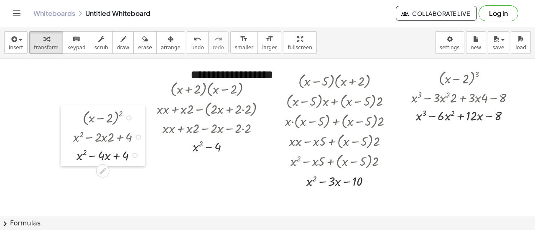
drag, startPoint x: 68, startPoint y: 84, endPoint x: 70, endPoint y: 109, distance: 25.2
click at [70, 109] on div at bounding box center [67, 135] width 13 height 61
click at [158, 89] on div at bounding box center [213, 89] width 123 height 20
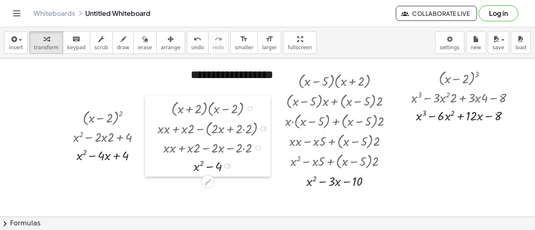
drag, startPoint x: 150, startPoint y: 80, endPoint x: 150, endPoint y: 99, distance: 19.7
click at [150, 99] on div at bounding box center [151, 136] width 13 height 81
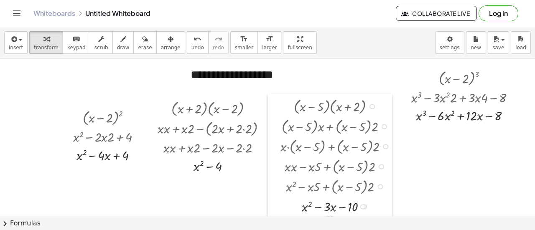
drag, startPoint x: 282, startPoint y: 107, endPoint x: 277, endPoint y: 132, distance: 25.9
click at [277, 132] on div at bounding box center [274, 156] width 13 height 124
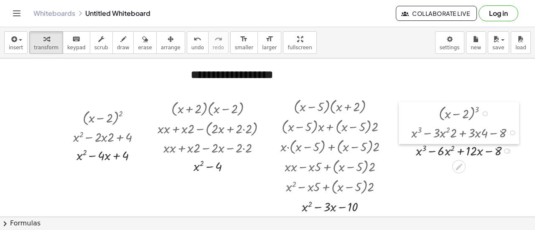
drag, startPoint x: 409, startPoint y: 99, endPoint x: 409, endPoint y: 134, distance: 35.1
click at [409, 134] on div at bounding box center [405, 123] width 13 height 43
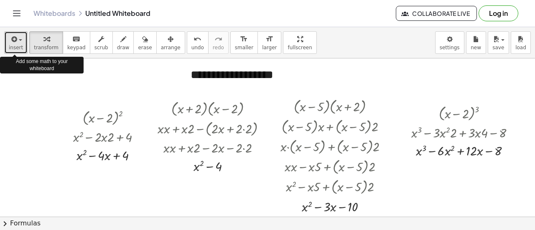
click at [11, 46] on span "insert" at bounding box center [16, 48] width 14 height 6
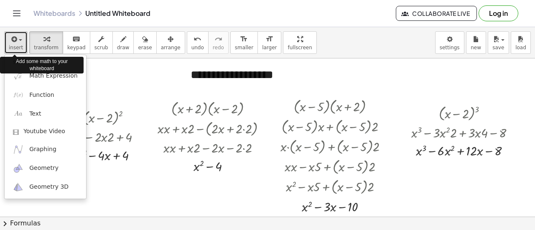
click at [11, 46] on span "insert" at bounding box center [16, 48] width 14 height 6
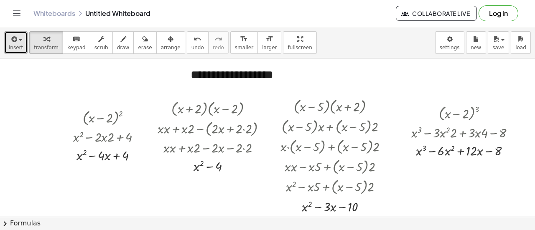
click at [13, 43] on icon "button" at bounding box center [14, 39] width 8 height 10
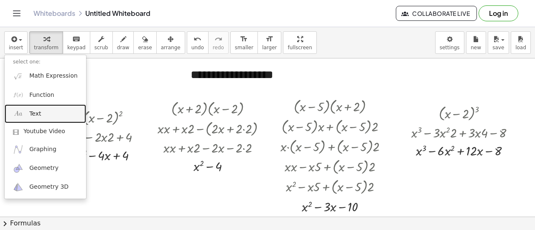
click at [36, 112] on span "Text" at bounding box center [35, 114] width 12 height 8
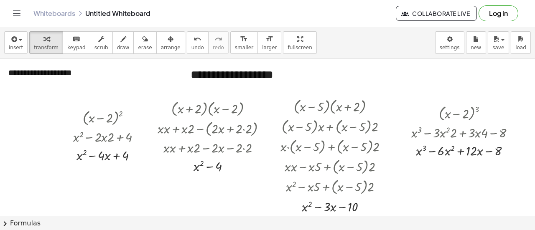
click at [112, 97] on div at bounding box center [297, 217] width 595 height 318
click at [69, 76] on div "**********" at bounding box center [62, 72] width 125 height 29
click at [53, 89] on div at bounding box center [297, 217] width 595 height 318
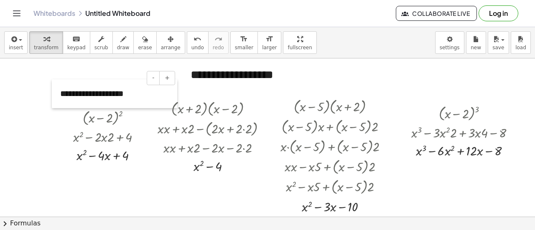
drag, startPoint x: 7, startPoint y: 71, endPoint x: 58, endPoint y: 90, distance: 54.3
click at [58, 92] on div at bounding box center [56, 93] width 8 height 29
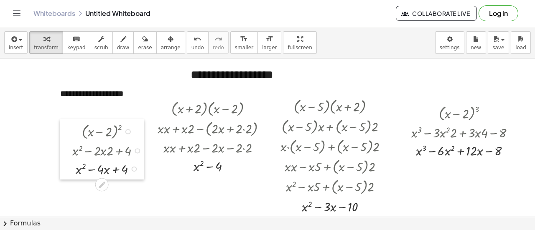
drag, startPoint x: 64, startPoint y: 118, endPoint x: 64, endPoint y: 132, distance: 13.8
click at [64, 132] on div at bounding box center [66, 149] width 13 height 61
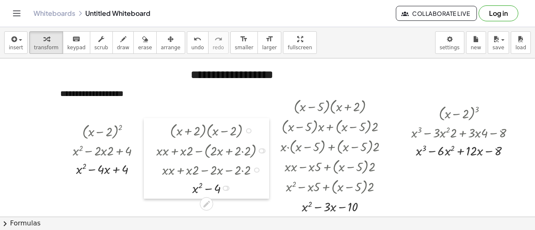
drag, startPoint x: 155, startPoint y: 110, endPoint x: 154, endPoint y: 132, distance: 21.8
click at [154, 132] on div at bounding box center [150, 158] width 13 height 81
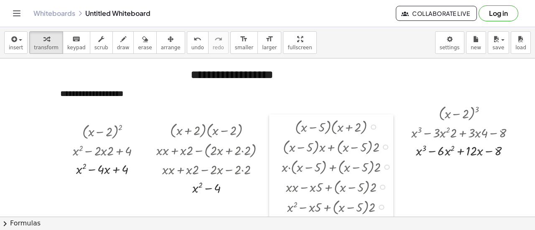
drag, startPoint x: 277, startPoint y: 110, endPoint x: 279, endPoint y: 131, distance: 20.5
click at [279, 131] on div at bounding box center [275, 176] width 13 height 124
click at [411, 112] on div "( + x − 2 ) 3 + x 3 − · 3 · x 2 · 2 + · 3 · x · 4 − 8 + x 3 − · 6 · x 2 + · 3 ·…" at bounding box center [459, 123] width 120 height 43
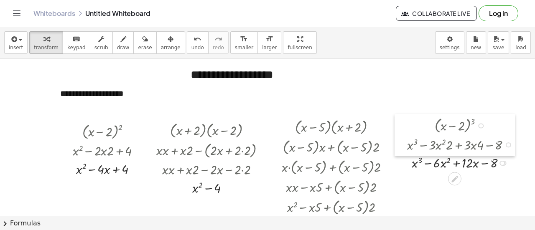
drag, startPoint x: 409, startPoint y: 118, endPoint x: 404, endPoint y: 130, distance: 12.8
click at [404, 130] on div at bounding box center [400, 135] width 13 height 43
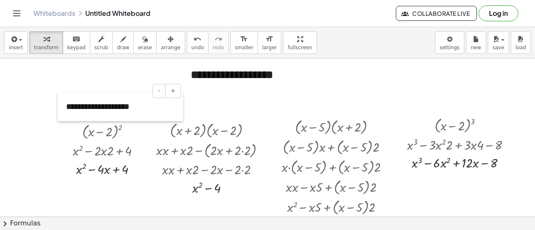
drag, startPoint x: 56, startPoint y: 91, endPoint x: 62, endPoint y: 104, distance: 14.2
click at [62, 104] on div at bounding box center [62, 106] width 8 height 29
click at [175, 104] on div "**********" at bounding box center [120, 106] width 125 height 29
click at [201, 107] on div at bounding box center [297, 217] width 595 height 318
click at [157, 99] on div "**********" at bounding box center [120, 106] width 125 height 29
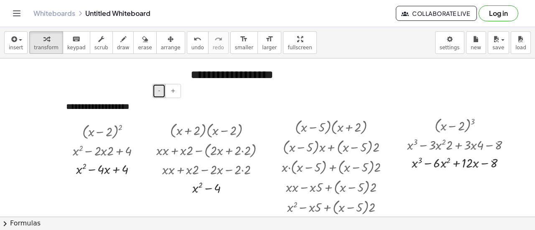
click at [160, 91] on span "-" at bounding box center [159, 90] width 2 height 7
click at [164, 106] on div "**********" at bounding box center [120, 106] width 125 height 28
drag, startPoint x: 182, startPoint y: 101, endPoint x: 153, endPoint y: 107, distance: 29.0
click at [153, 107] on div "**********" at bounding box center [120, 106] width 125 height 28
drag, startPoint x: 58, startPoint y: 91, endPoint x: 74, endPoint y: 100, distance: 18.1
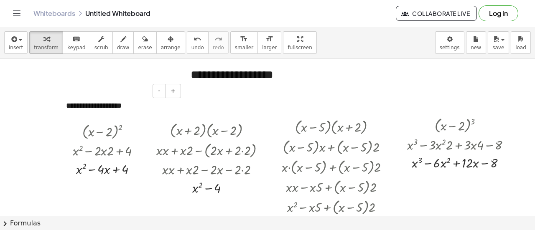
click at [74, 100] on div "**********" at bounding box center [120, 106] width 125 height 28
drag, startPoint x: 142, startPoint y: 107, endPoint x: 179, endPoint y: 98, distance: 37.8
click at [62, 119] on div "( + x − 2 ) 2 Go back to this line Copy line as LaTeX Copy derivation as LaTeX …" at bounding box center [297, 217] width 595 height 318
click at [204, 106] on div at bounding box center [297, 217] width 595 height 318
click at [152, 104] on div "**********" at bounding box center [120, 106] width 125 height 28
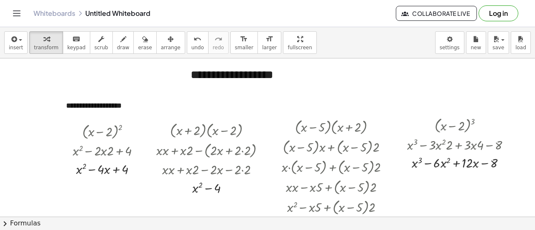
click at [198, 111] on div at bounding box center [297, 217] width 595 height 318
click at [196, 107] on div at bounding box center [297, 217] width 595 height 318
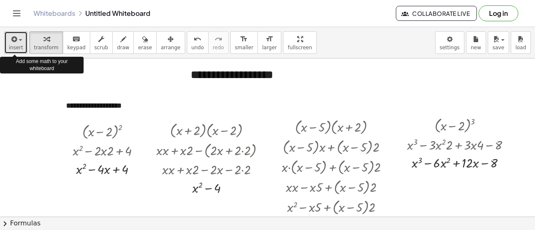
click at [18, 42] on div "button" at bounding box center [16, 39] width 14 height 10
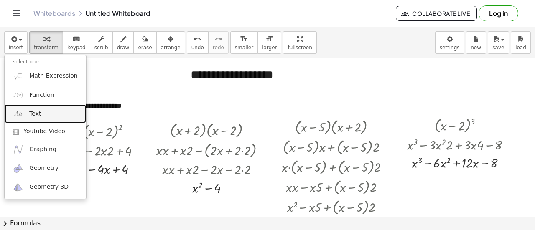
click at [31, 112] on span "Text" at bounding box center [35, 114] width 12 height 8
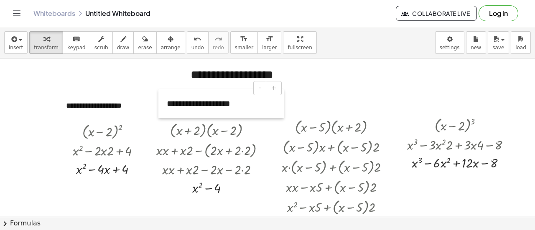
drag, startPoint x: 341, startPoint y: 79, endPoint x: 165, endPoint y: 103, distance: 177.5
click at [165, 103] on div at bounding box center [162, 103] width 8 height 29
click at [318, 104] on div at bounding box center [297, 217] width 595 height 318
click at [131, 96] on div "**********" at bounding box center [120, 106] width 125 height 28
click at [235, 46] on span "smaller" at bounding box center [244, 48] width 18 height 6
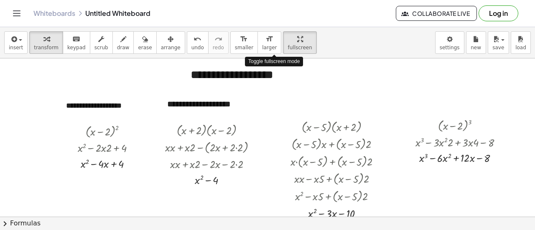
drag, startPoint x: 270, startPoint y: 47, endPoint x: 270, endPoint y: 98, distance: 50.6
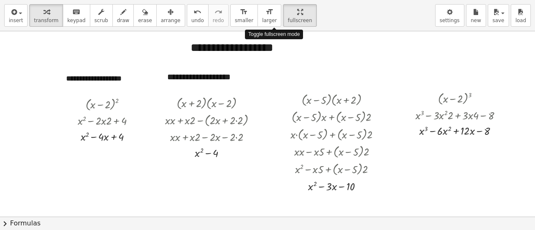
click at [270, 98] on div "insert select one: Math Expression Function Text Youtube Video Graphing Geometr…" at bounding box center [267, 115] width 535 height 230
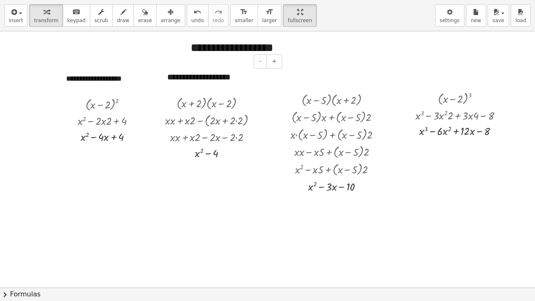
click at [270, 76] on div "**********" at bounding box center [221, 77] width 125 height 29
click at [17, 19] on span "insert" at bounding box center [16, 21] width 14 height 6
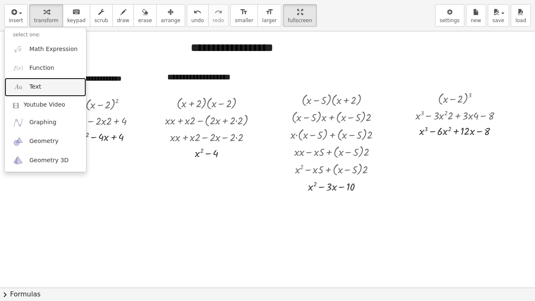
click at [30, 89] on span "Text" at bounding box center [35, 87] width 12 height 8
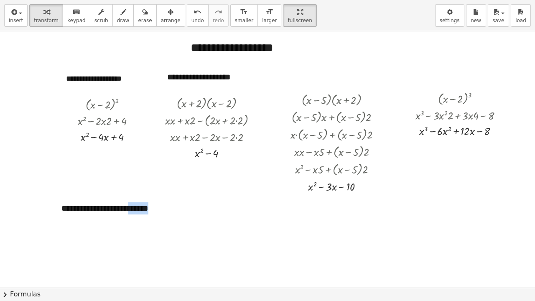
drag, startPoint x: 178, startPoint y: 213, endPoint x: 199, endPoint y: 213, distance: 21.3
click at [199, 213] on div "( + x − 2 ) 2 Go back to this line Copy line as LaTeX Copy derivation as LaTeX …" at bounding box center [297, 287] width 595 height 512
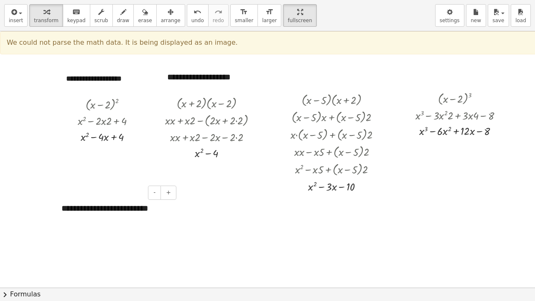
click at [67, 208] on div "**********" at bounding box center [115, 214] width 125 height 41
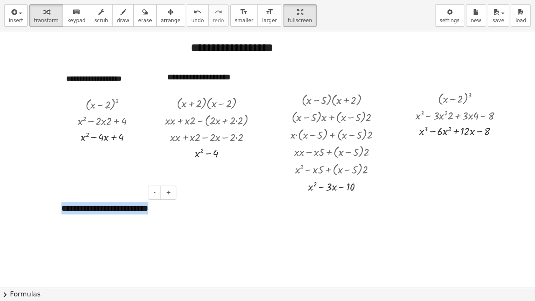
drag, startPoint x: 61, startPoint y: 208, endPoint x: 109, endPoint y: 218, distance: 48.4
click at [109, 218] on div "**********" at bounding box center [115, 214] width 125 height 41
click at [240, 12] on icon "format_size" at bounding box center [244, 12] width 8 height 10
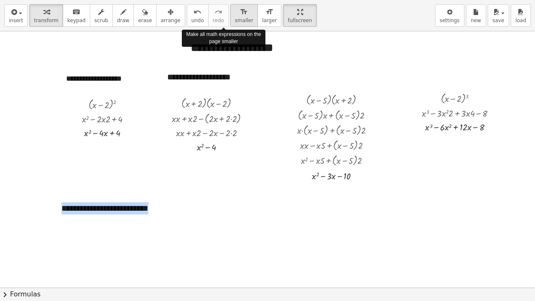
click at [240, 12] on icon "format_size" at bounding box center [244, 12] width 8 height 10
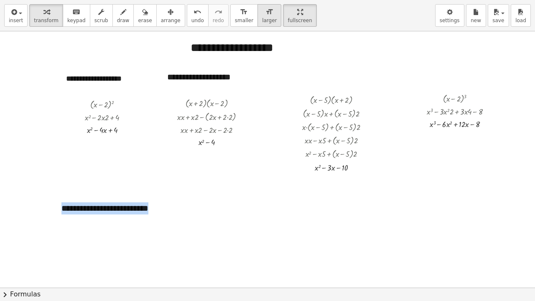
click at [257, 20] on button "format_size larger" at bounding box center [269, 15] width 24 height 23
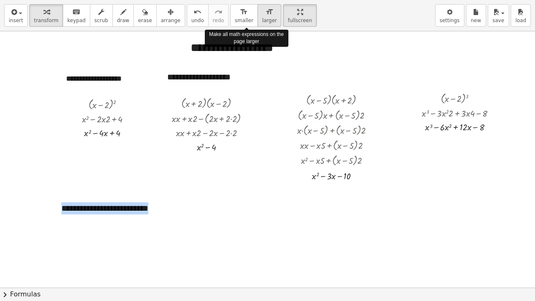
click at [257, 20] on button "format_size larger" at bounding box center [269, 15] width 24 height 23
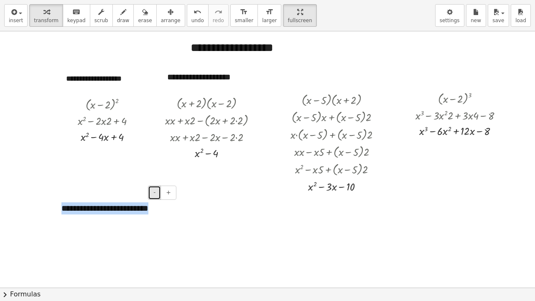
click at [155, 190] on span "-" at bounding box center [154, 192] width 2 height 7
click at [142, 207] on div "**********" at bounding box center [115, 208] width 125 height 28
click at [191, 203] on div at bounding box center [297, 287] width 595 height 512
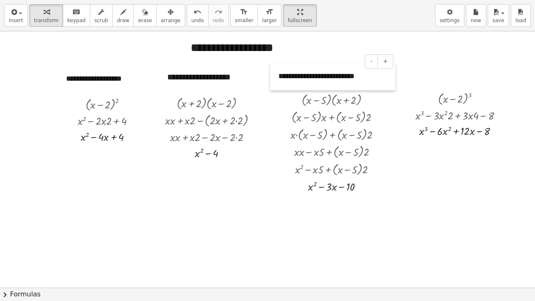
drag, startPoint x: 56, startPoint y: 202, endPoint x: 274, endPoint y: 71, distance: 254.3
click at [273, 71] on div at bounding box center [274, 77] width 8 height 28
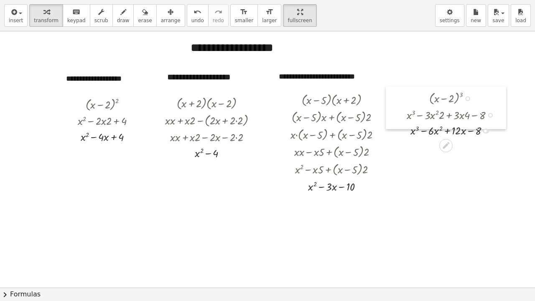
drag, startPoint x: 403, startPoint y: 94, endPoint x: 394, endPoint y: 94, distance: 8.8
click at [394, 94] on div at bounding box center [392, 107] width 13 height 43
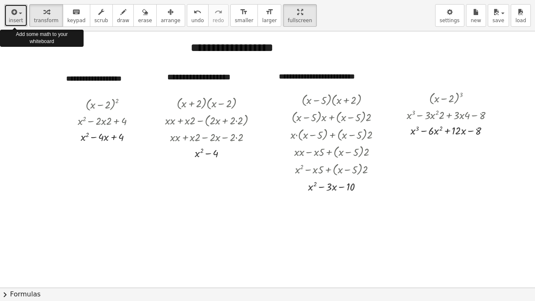
click at [23, 22] on button "insert" at bounding box center [15, 15] width 23 height 23
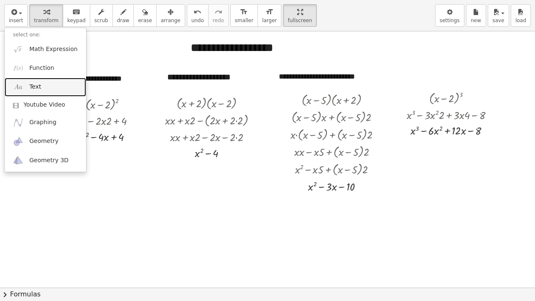
click at [32, 85] on span "Text" at bounding box center [35, 87] width 12 height 8
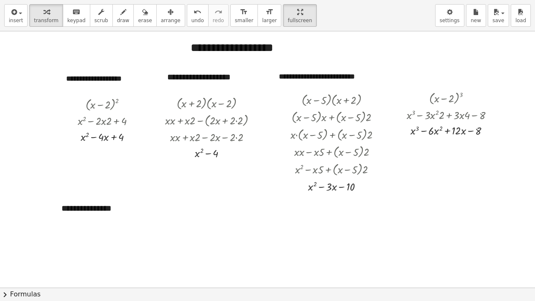
click at [156, 230] on div at bounding box center [297, 287] width 595 height 512
drag, startPoint x: 56, startPoint y: 199, endPoint x: 404, endPoint y: 67, distance: 372.6
click at [404, 67] on div at bounding box center [405, 77] width 8 height 29
click at [453, 18] on span "settings" at bounding box center [450, 21] width 20 height 6
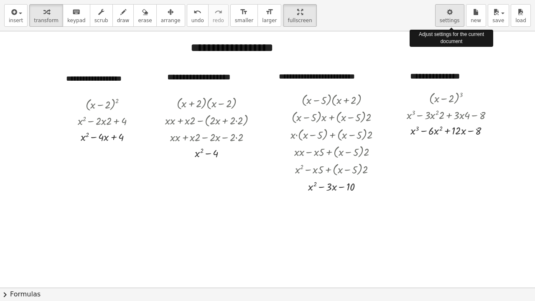
click at [453, 18] on span "settings" at bounding box center [450, 21] width 20 height 6
click at [451, 10] on icon "button" at bounding box center [450, 12] width 6 height 10
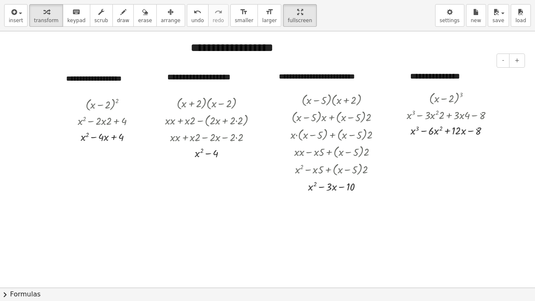
click at [498, 71] on div "**********" at bounding box center [463, 76] width 125 height 29
click at [474, 45] on div at bounding box center [297, 287] width 595 height 512
click at [452, 13] on icon "button" at bounding box center [450, 12] width 6 height 10
click at [500, 18] on span "save" at bounding box center [498, 21] width 12 height 6
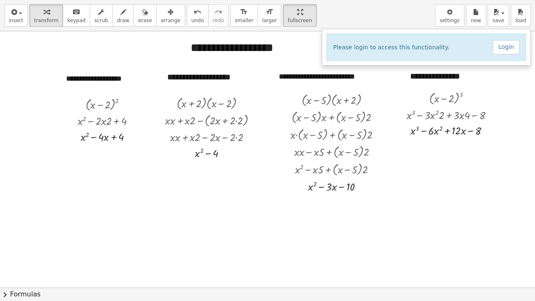
click at [406, 20] on div "insert select one: Math Expression Function Text Youtube Video Graphing Geometr…" at bounding box center [267, 15] width 535 height 31
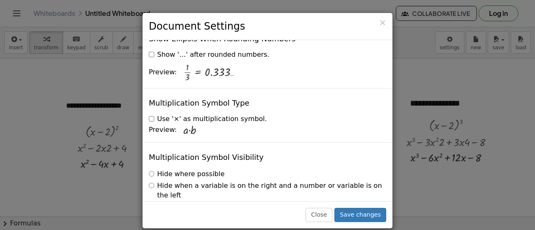
scroll to position [2063, 0]
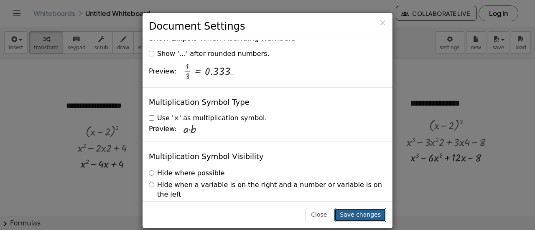
click at [360, 215] on button "Save changes" at bounding box center [360, 215] width 52 height 14
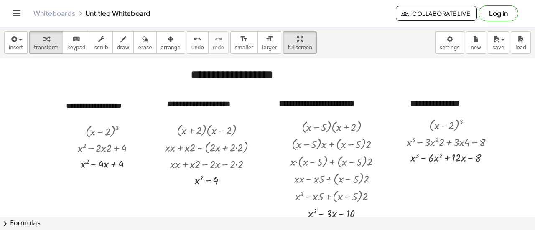
click at [123, 17] on div "Whiteboards Untitled Whiteboard" at bounding box center [214, 13] width 362 height 8
click at [91, 12] on div "Whiteboards Untitled Whiteboard" at bounding box center [214, 13] width 362 height 8
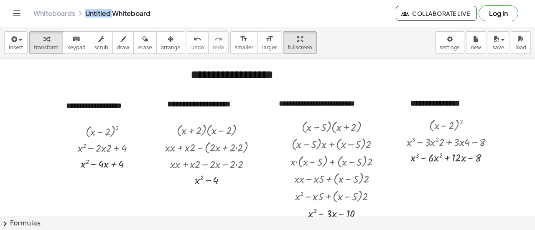
click at [91, 12] on div "Whiteboards Untitled Whiteboard" at bounding box center [214, 13] width 362 height 8
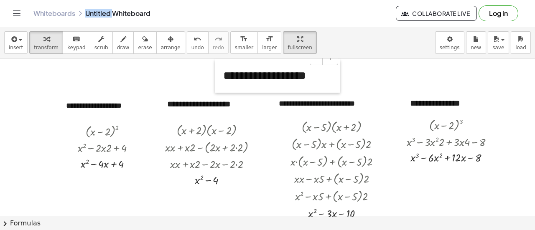
drag, startPoint x: 187, startPoint y: 71, endPoint x: 221, endPoint y: 72, distance: 33.4
click at [221, 72] on div at bounding box center [219, 75] width 8 height 33
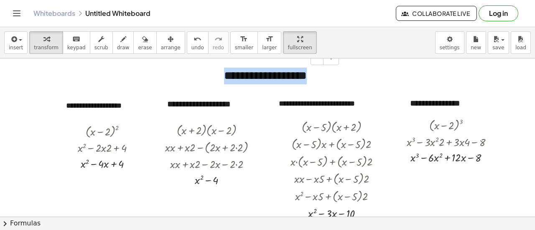
drag, startPoint x: 323, startPoint y: 79, endPoint x: 225, endPoint y: 86, distance: 98.5
click at [225, 86] on div "**********" at bounding box center [278, 75] width 125 height 33
drag, startPoint x: 231, startPoint y: 84, endPoint x: 147, endPoint y: 81, distance: 83.6
click at [147, 81] on div at bounding box center [297, 217] width 595 height 318
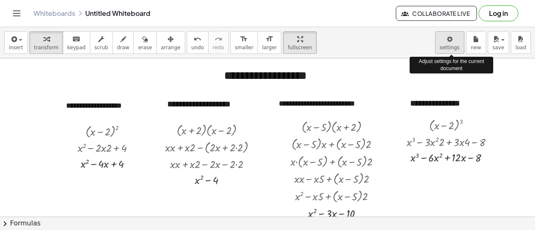
click at [447, 40] on body "Graspable Math Activities Get Started Activity Bank Assigned Work Classes White…" at bounding box center [267, 115] width 535 height 230
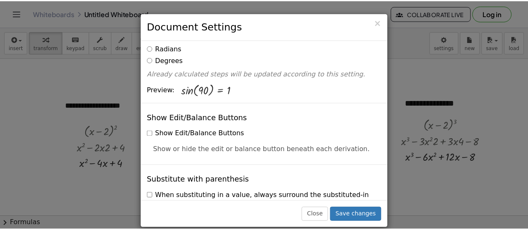
scroll to position [0, 0]
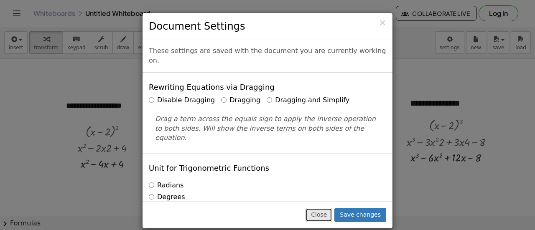
click at [329, 213] on button "Close" at bounding box center [318, 215] width 27 height 14
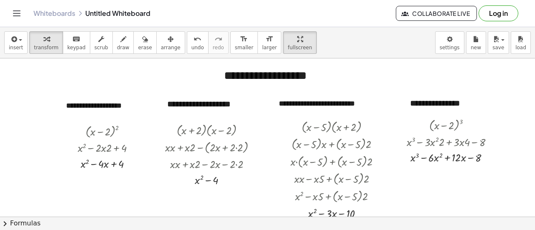
click at [15, 14] on icon "Toggle navigation" at bounding box center [17, 13] width 10 height 10
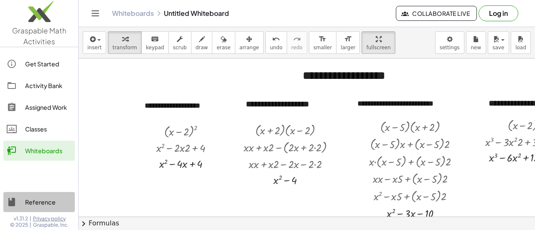
click at [41, 202] on div "Reference" at bounding box center [48, 202] width 46 height 10
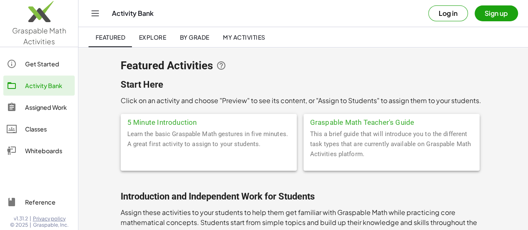
scroll to position [31, 0]
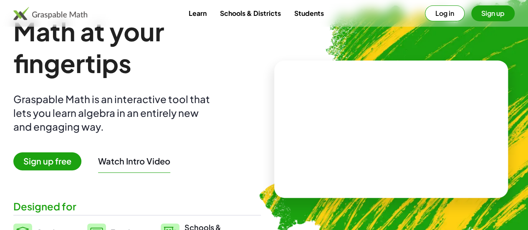
scroll to position [221, 0]
